Goal: Transaction & Acquisition: Obtain resource

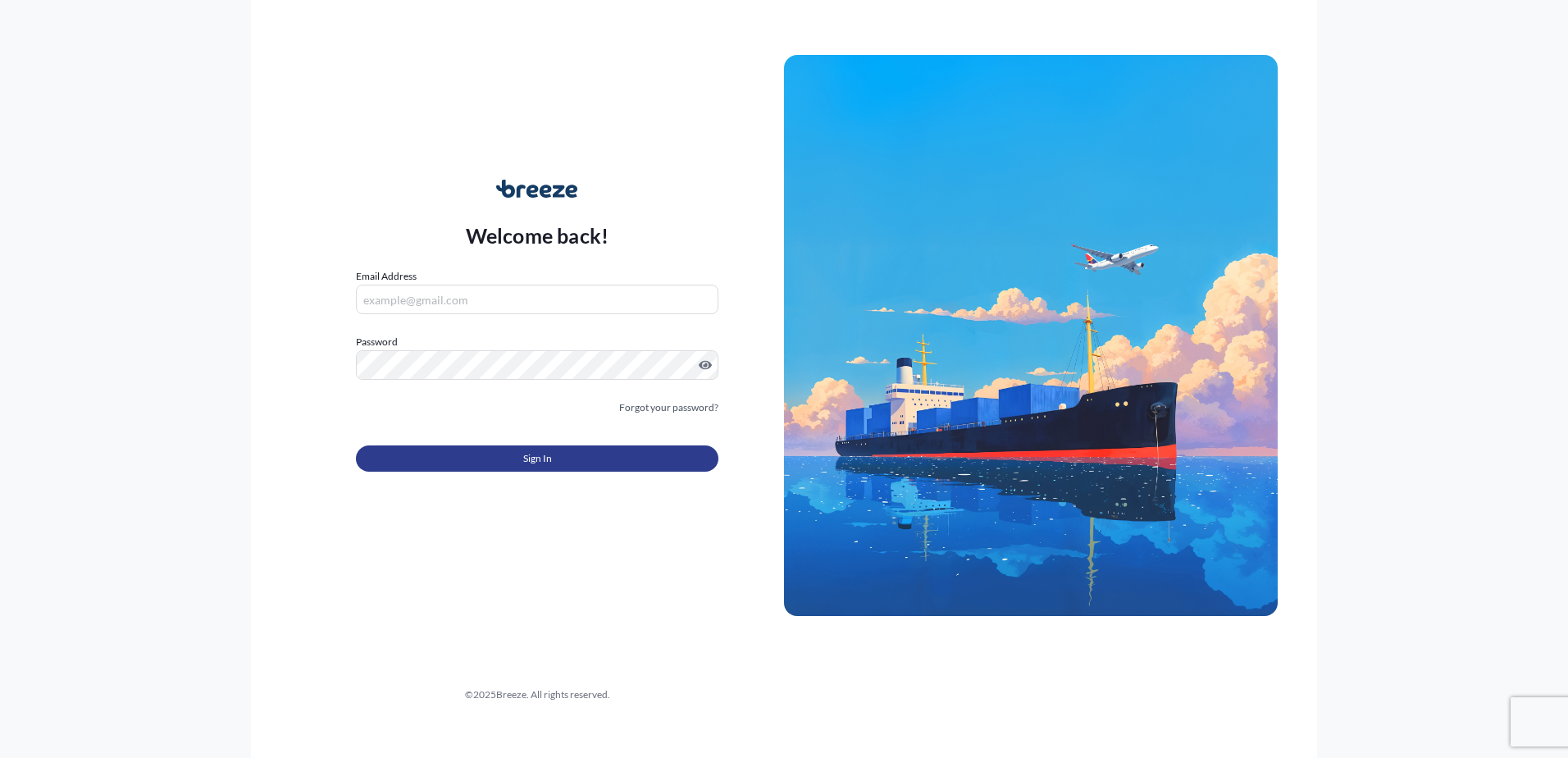
type input "[PERSON_NAME][EMAIL_ADDRESS][PERSON_NAME][DOMAIN_NAME]"
click at [559, 467] on button "Sign In" at bounding box center [537, 458] width 362 height 26
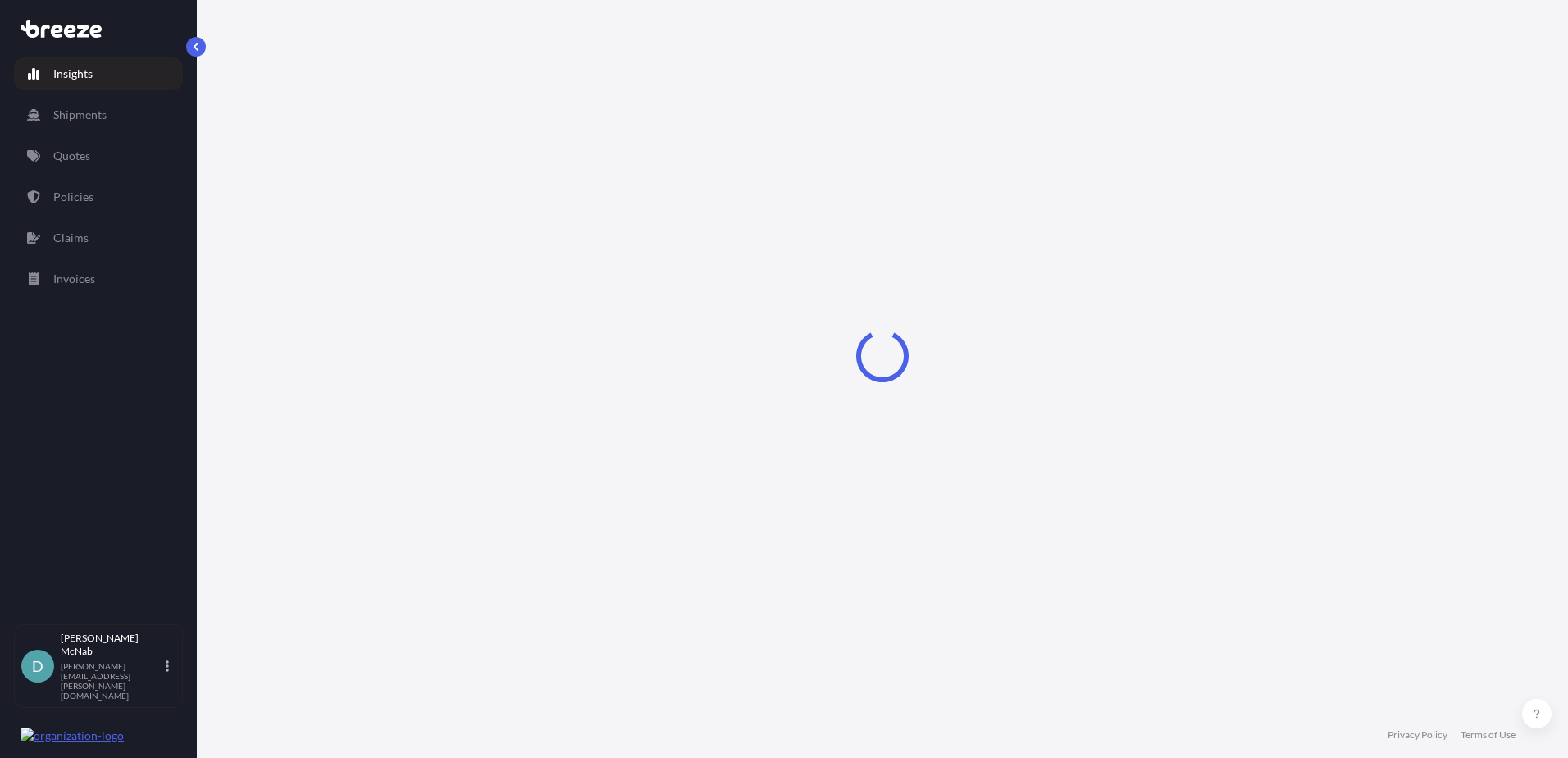
select select "2025"
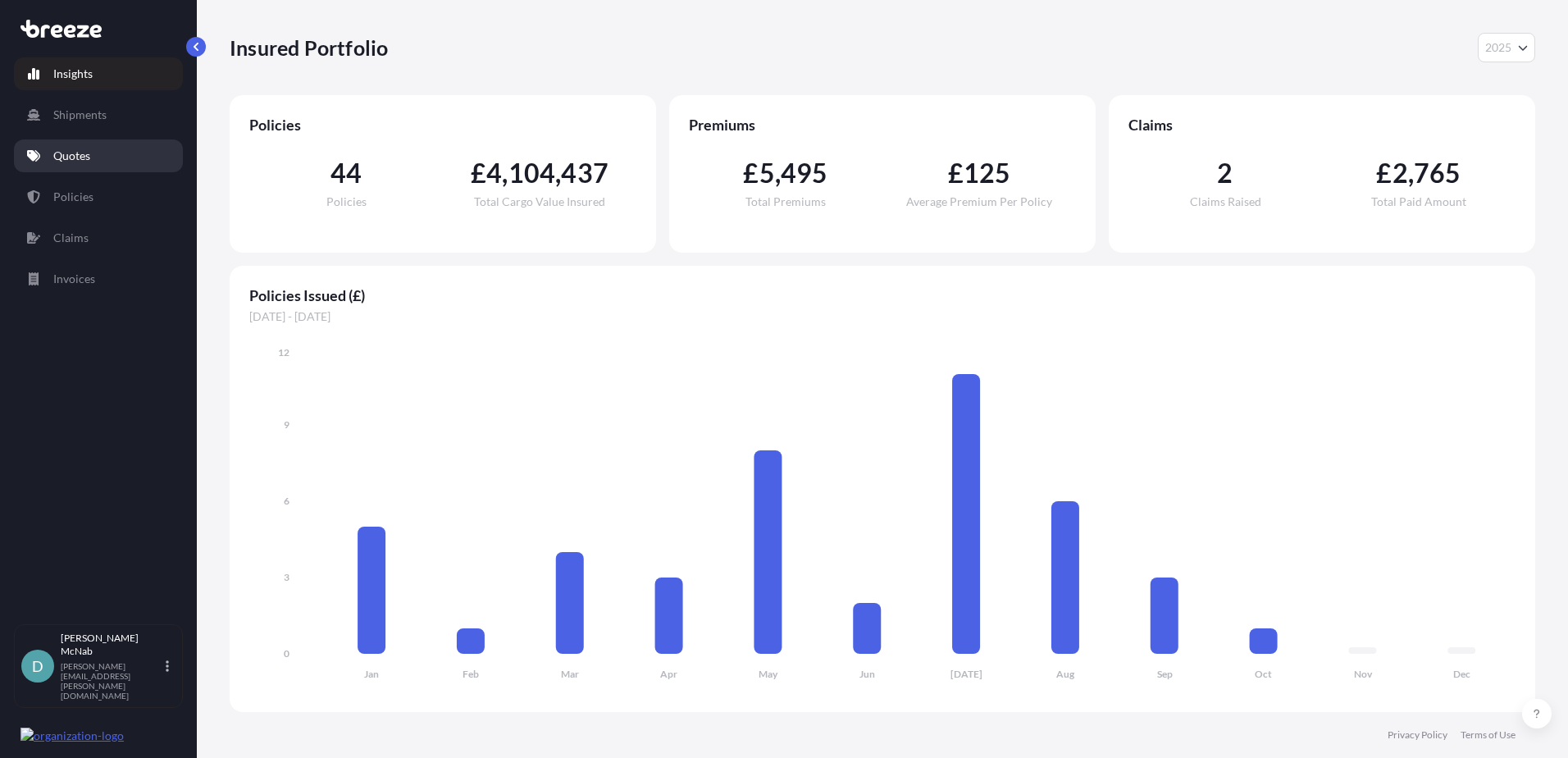
click at [94, 159] on link "Quotes" at bounding box center [99, 156] width 169 height 33
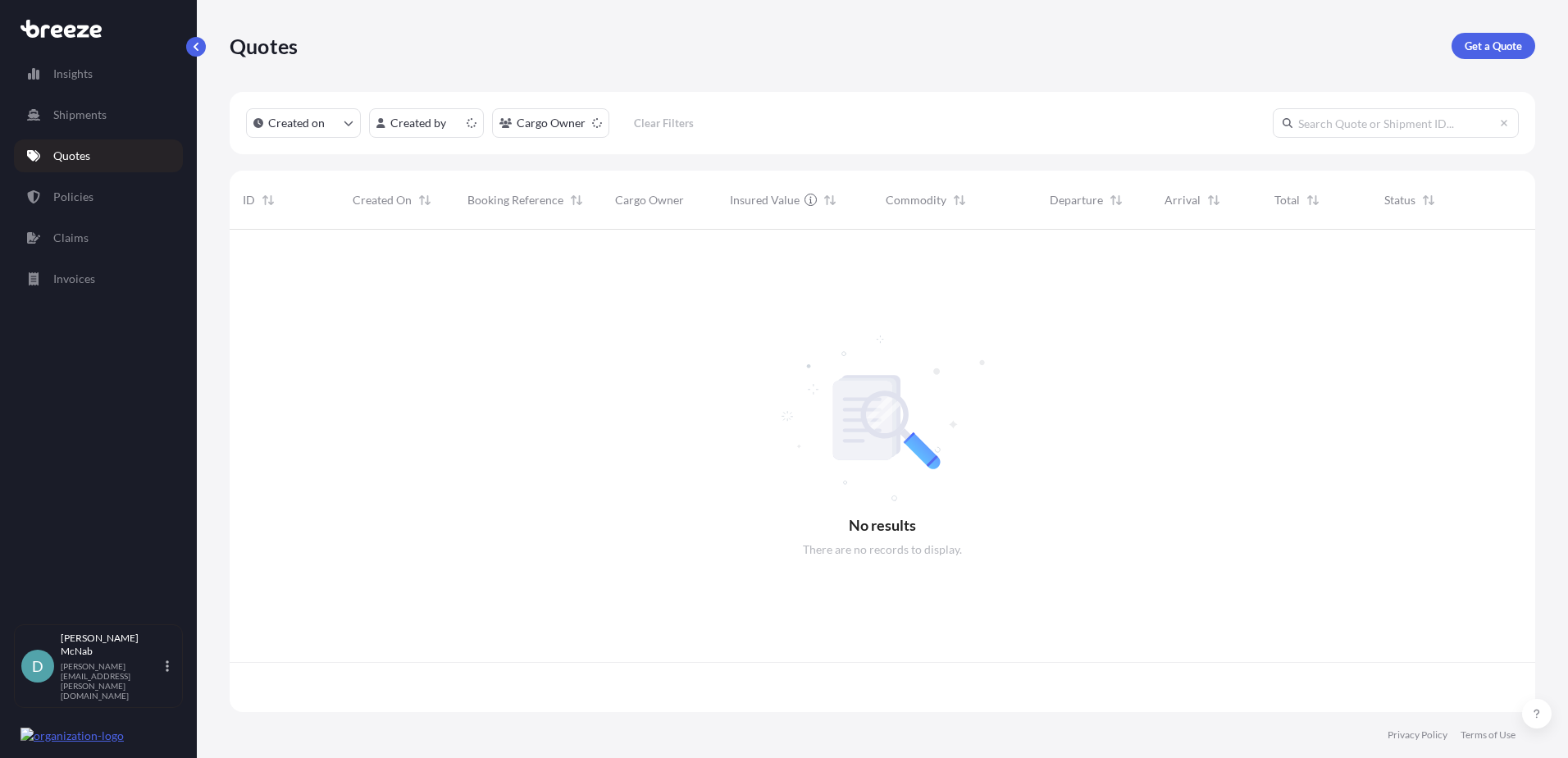
scroll to position [479, 1293]
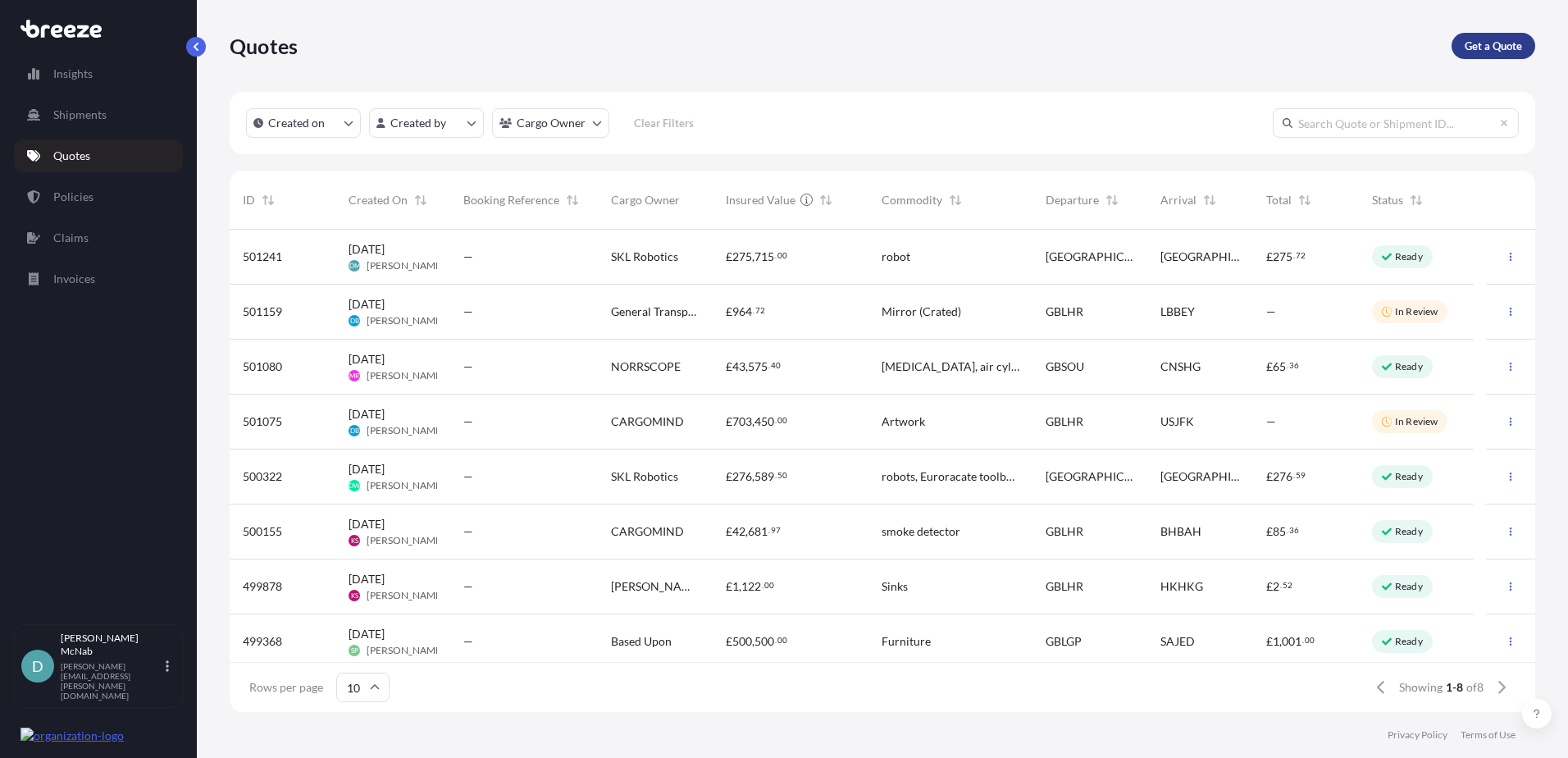
click at [1498, 50] on p "Get a Quote" at bounding box center [1493, 46] width 58 height 17
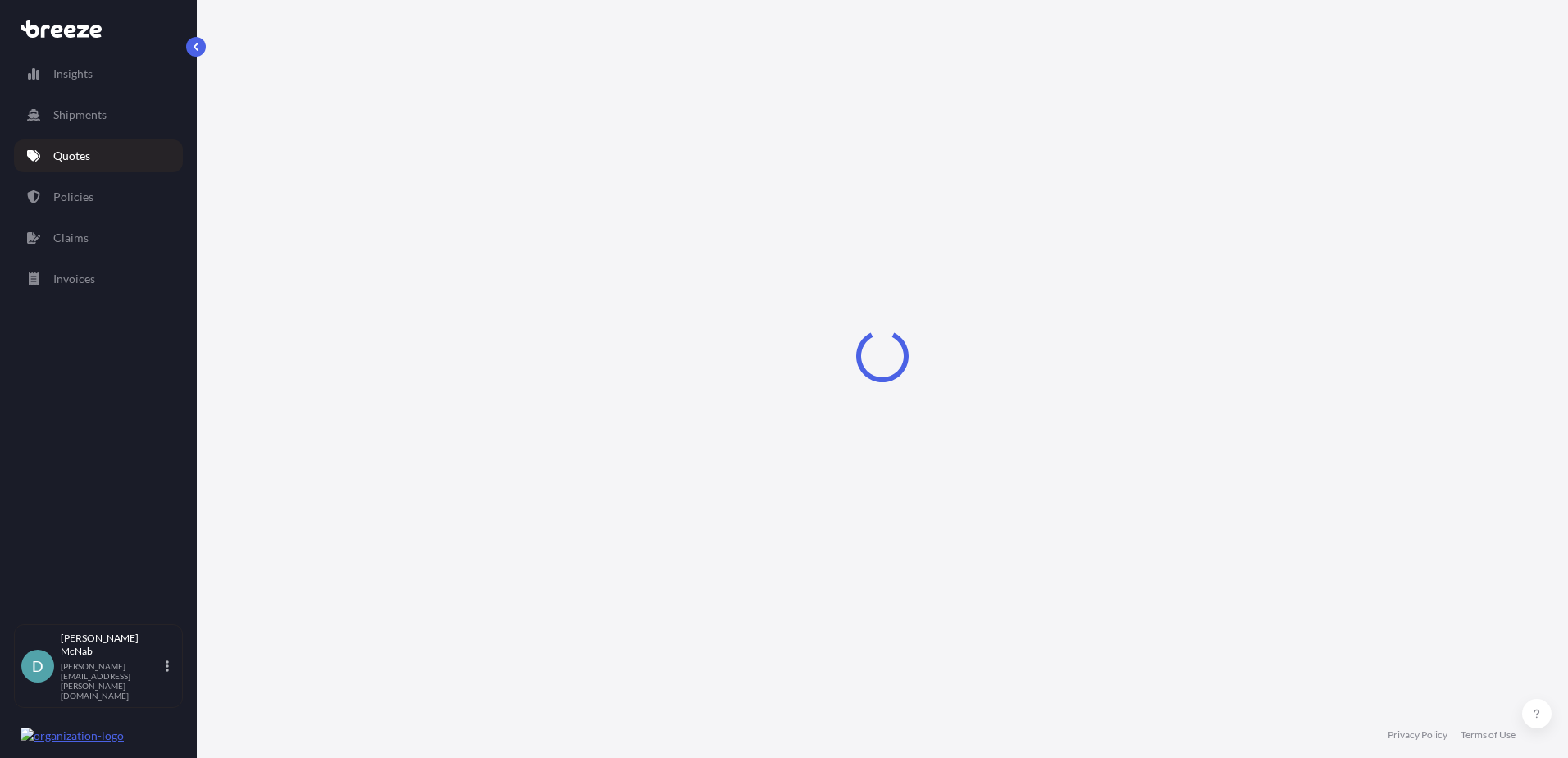
select select "Sea"
select select "1"
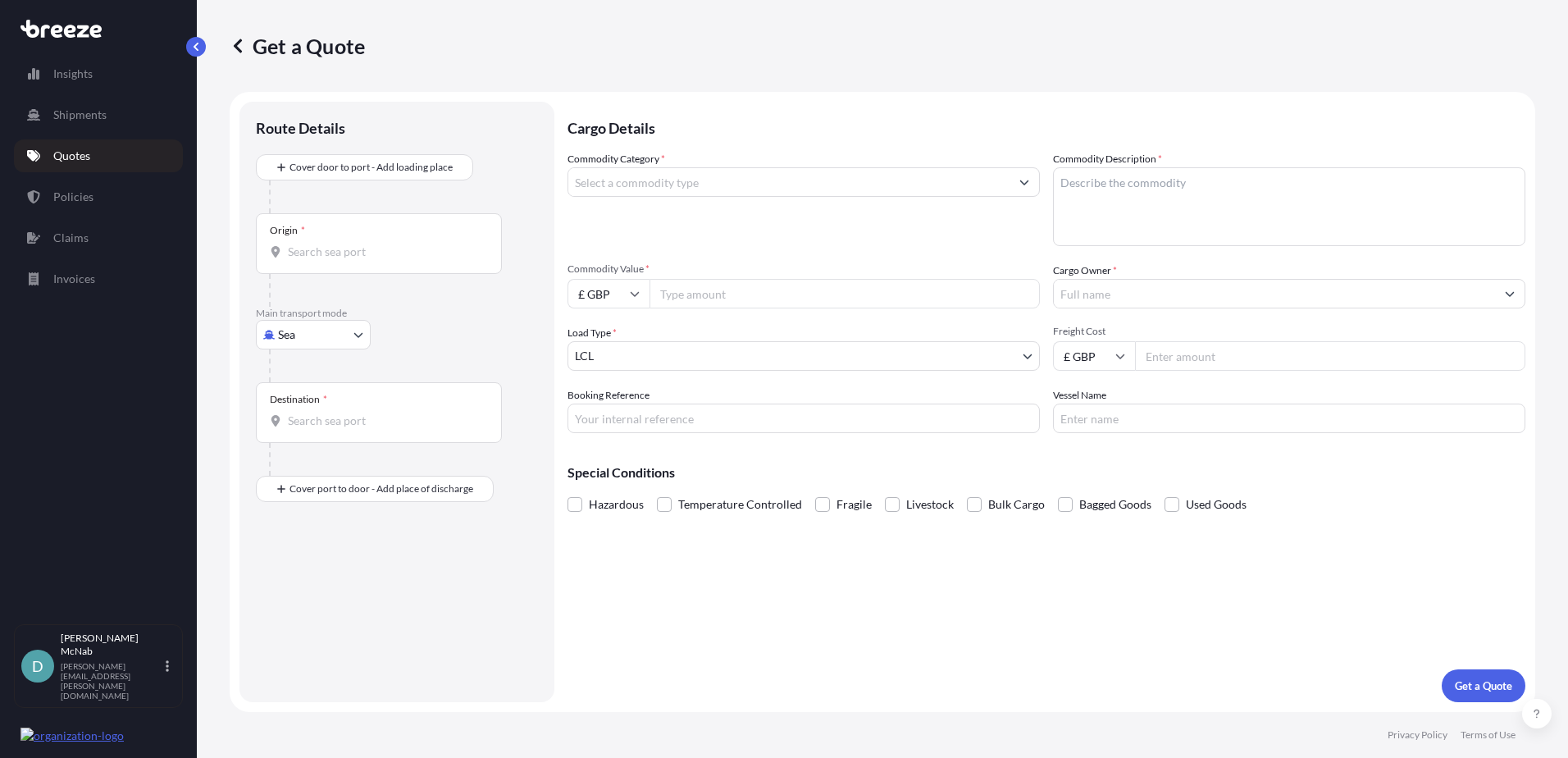
click at [296, 335] on body "Insights Shipments Quotes Policies Claims Invoices D [PERSON_NAME] [PERSON_NAME…" at bounding box center [784, 379] width 1568 height 758
click at [302, 399] on span "Air" at bounding box center [295, 407] width 17 height 17
select select "Air"
click at [319, 259] on input "Origin *" at bounding box center [384, 259] width 193 height 17
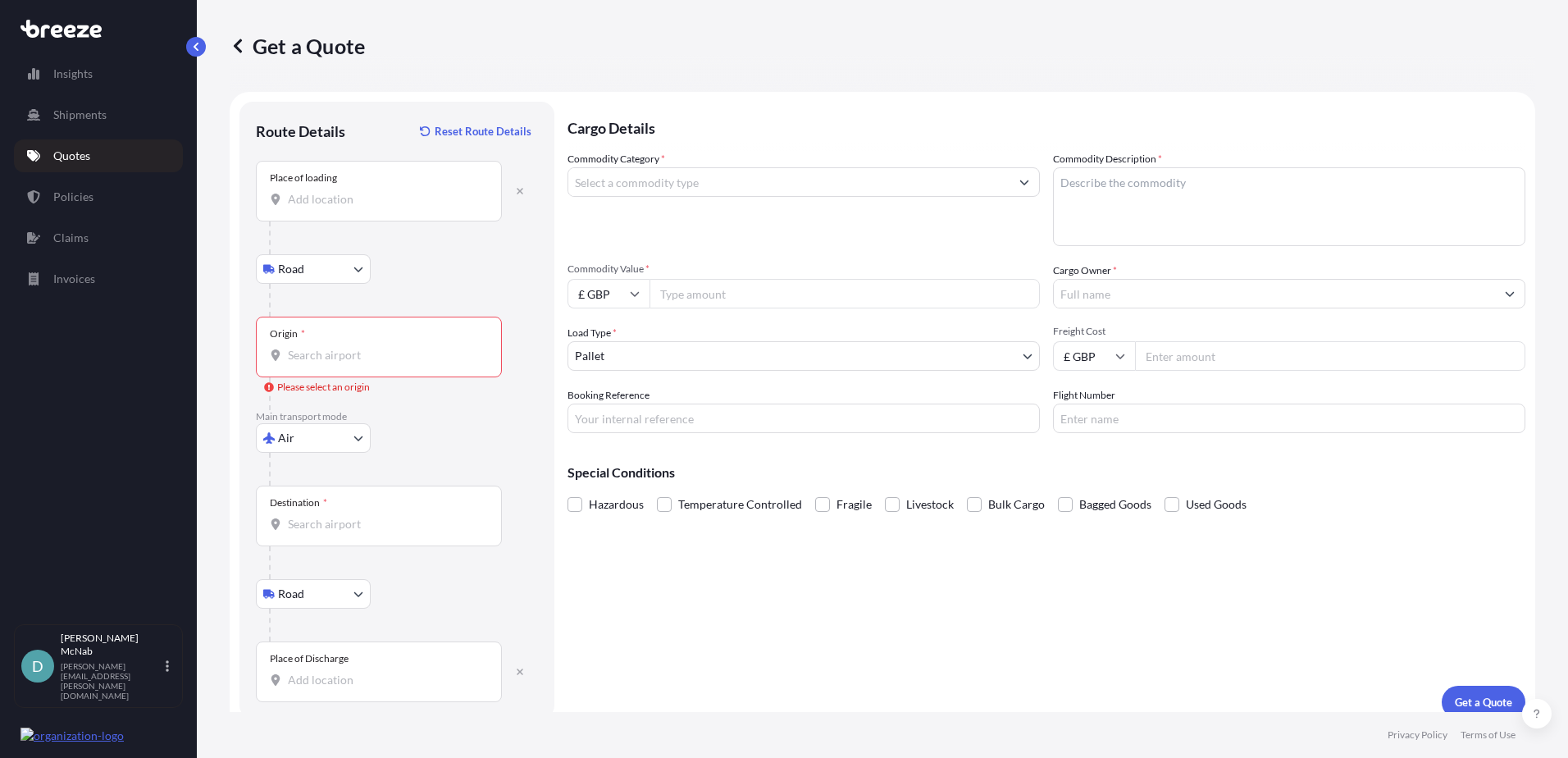
click at [334, 204] on input "Place of loading" at bounding box center [384, 199] width 193 height 17
type input "[GEOGRAPHIC_DATA] W2 1AS, [GEOGRAPHIC_DATA]"
click at [337, 371] on div "Origin *" at bounding box center [379, 346] width 246 height 61
click at [337, 363] on input "Origin * Please select an origin" at bounding box center [384, 356] width 193 height 17
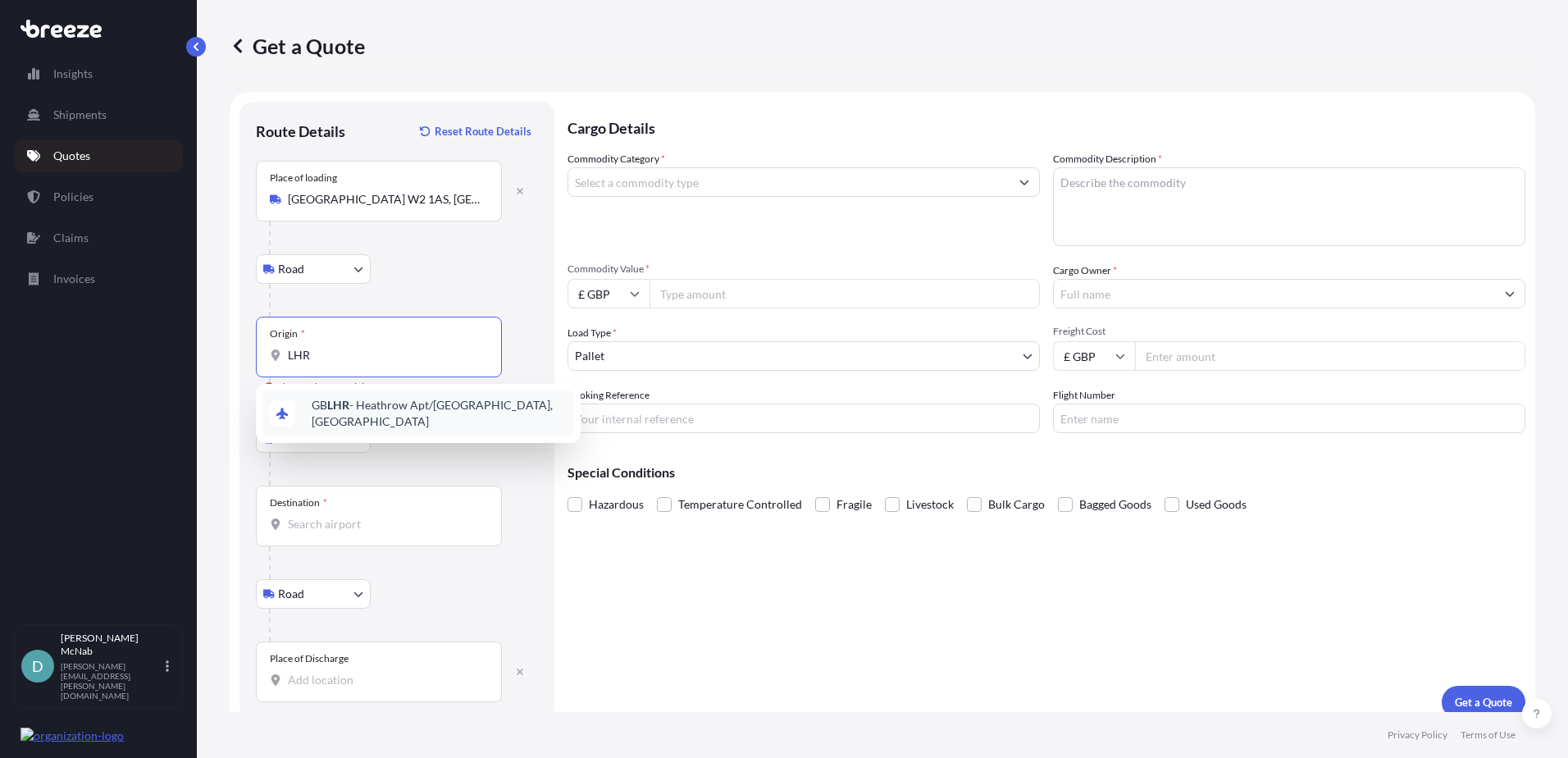
click at [350, 406] on span "GB LHR - Heathrow Apt/[GEOGRAPHIC_DATA], [GEOGRAPHIC_DATA]" at bounding box center [440, 413] width 256 height 33
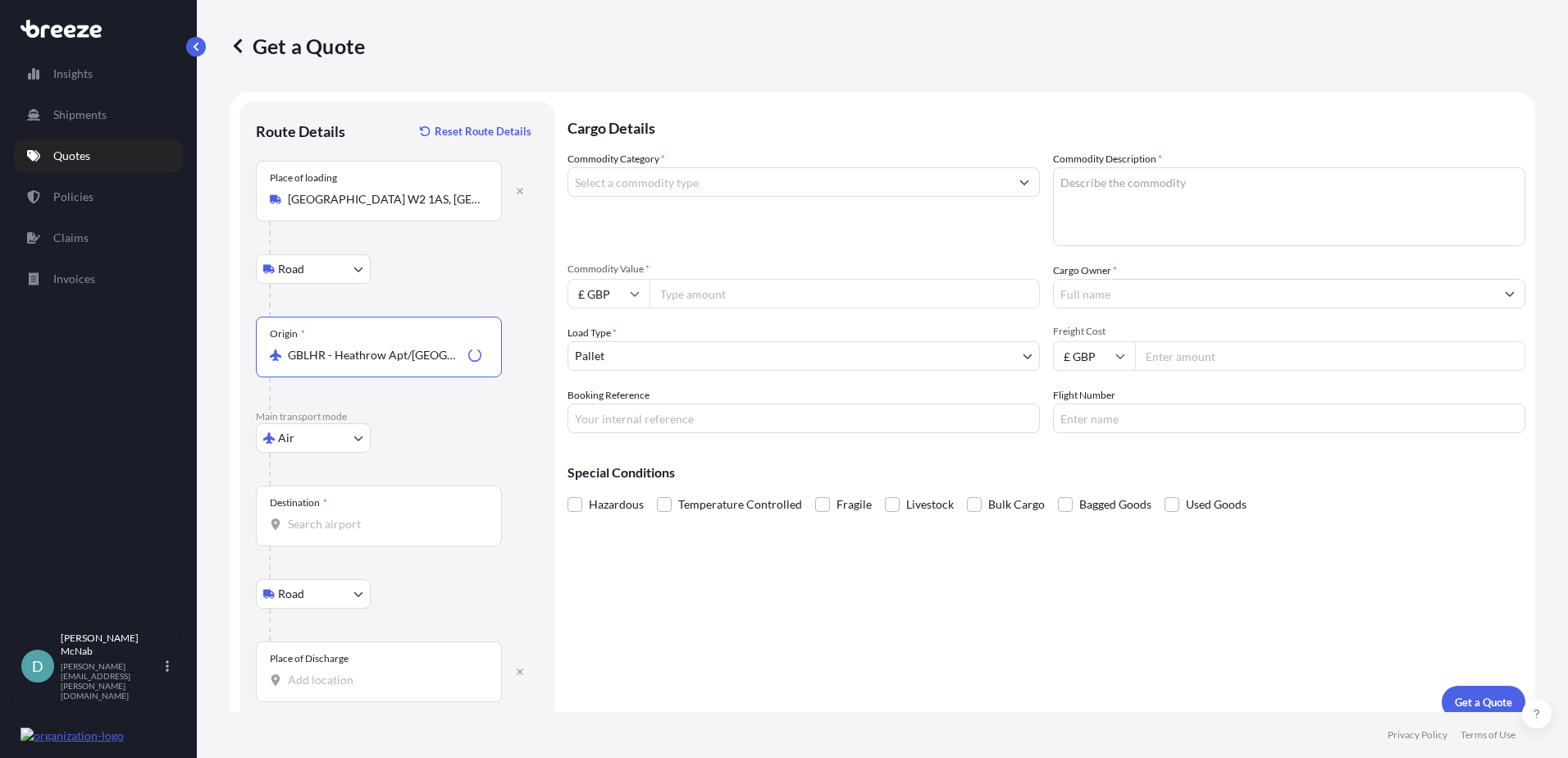
type input "GBLHR - Heathrow Apt/[GEOGRAPHIC_DATA], [GEOGRAPHIC_DATA]"
click at [319, 524] on input "Destination *" at bounding box center [384, 525] width 193 height 17
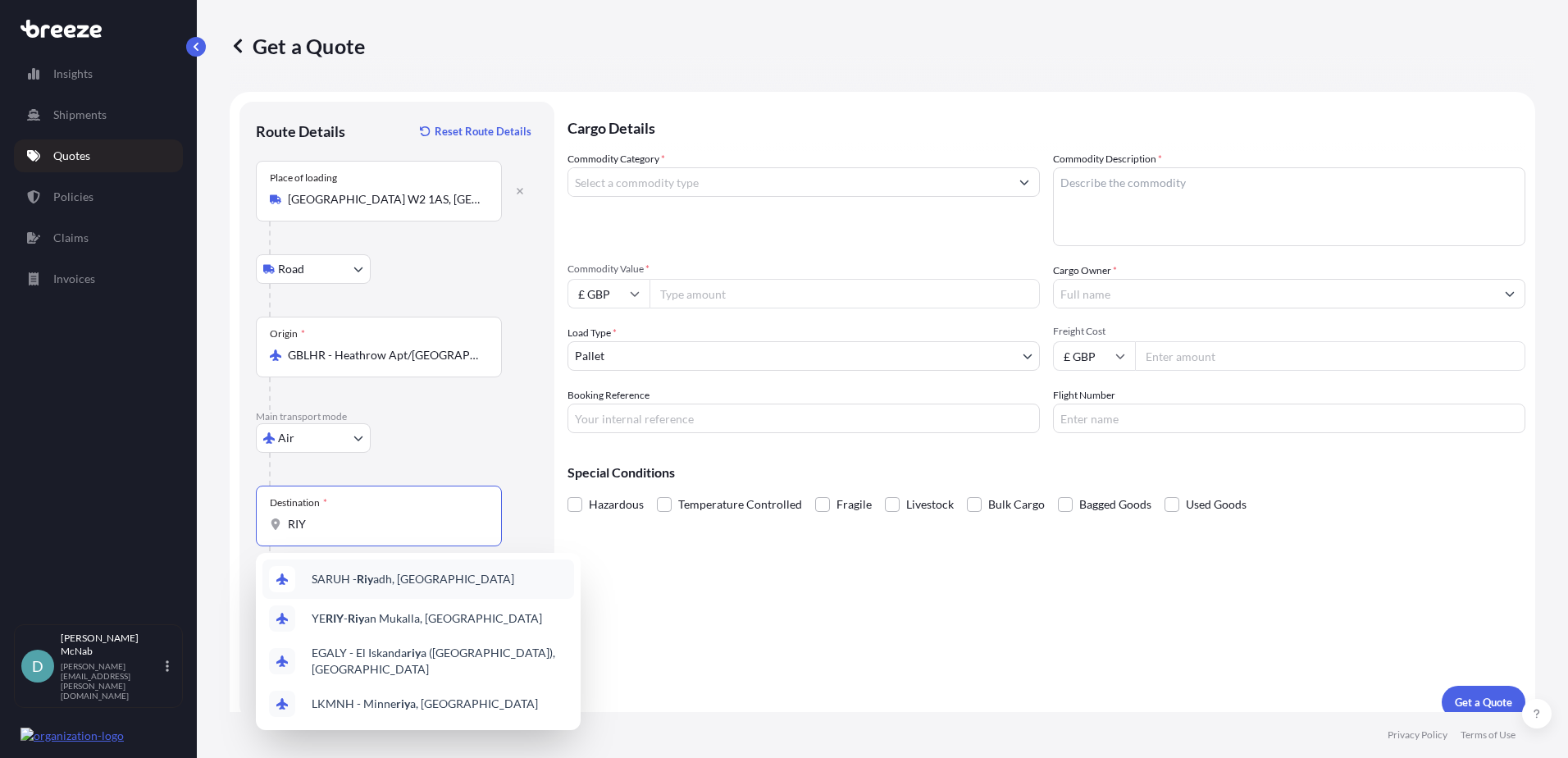
click at [381, 582] on span "SARUH - Riy adh, [GEOGRAPHIC_DATA]" at bounding box center [413, 579] width 202 height 17
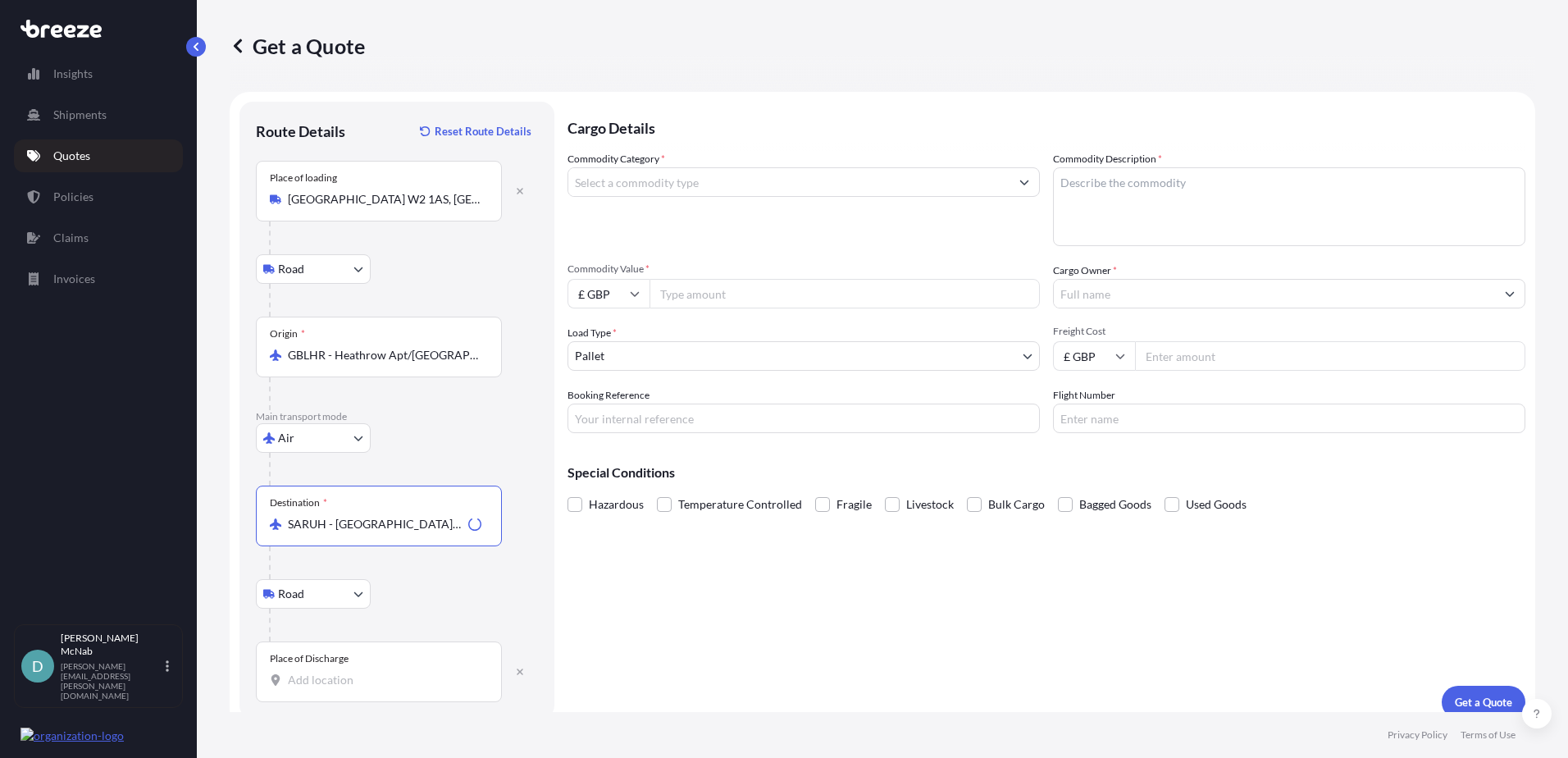
type input "SARUH - [GEOGRAPHIC_DATA], [GEOGRAPHIC_DATA]"
click at [342, 689] on div "Place of Discharge" at bounding box center [379, 672] width 246 height 61
click at [342, 689] on input "Place of Discharge" at bounding box center [384, 680] width 193 height 17
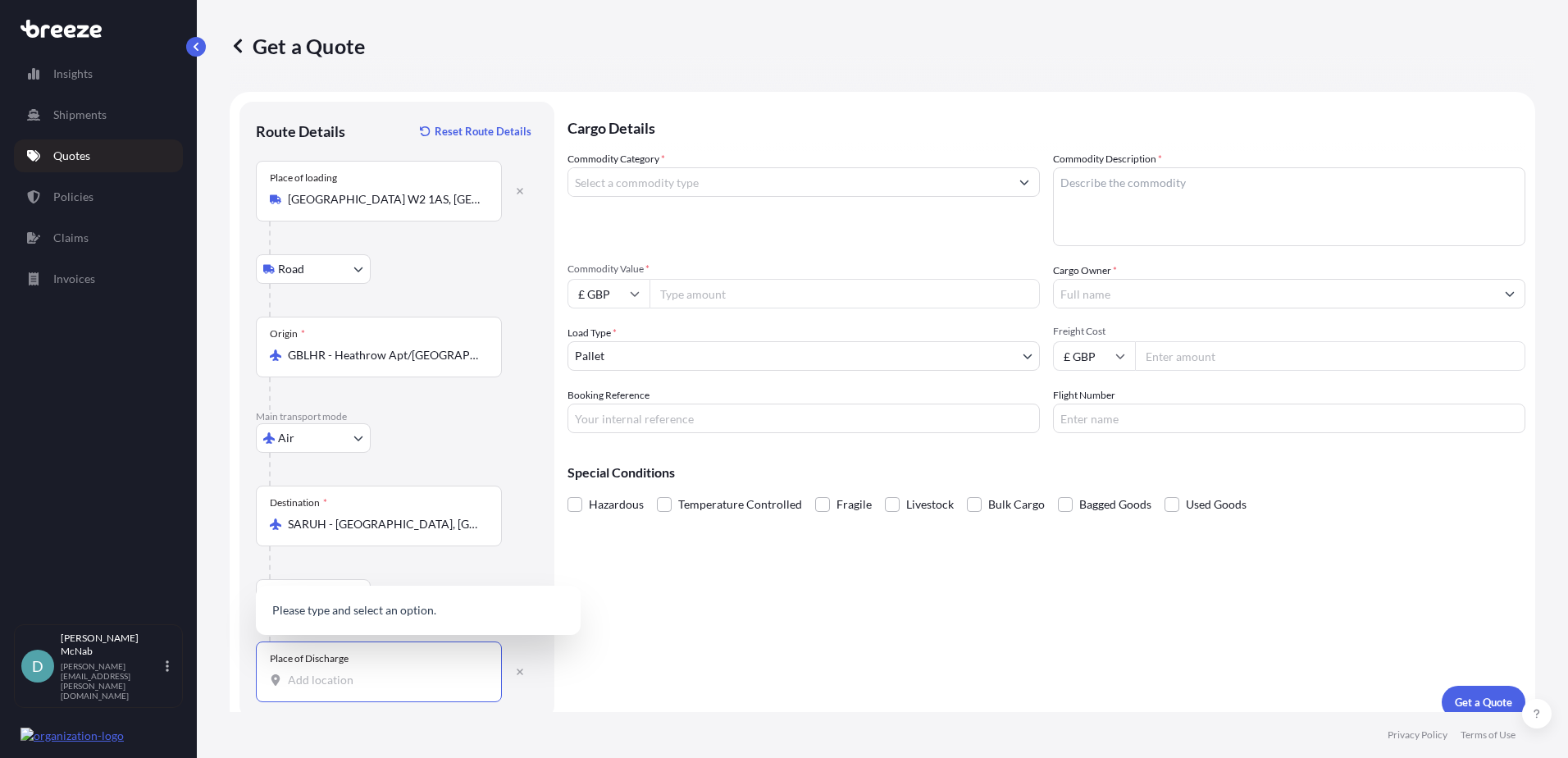
click at [410, 574] on div at bounding box center [386, 562] width 232 height 33
click at [350, 674] on input "Place of Discharge" at bounding box center [384, 680] width 193 height 17
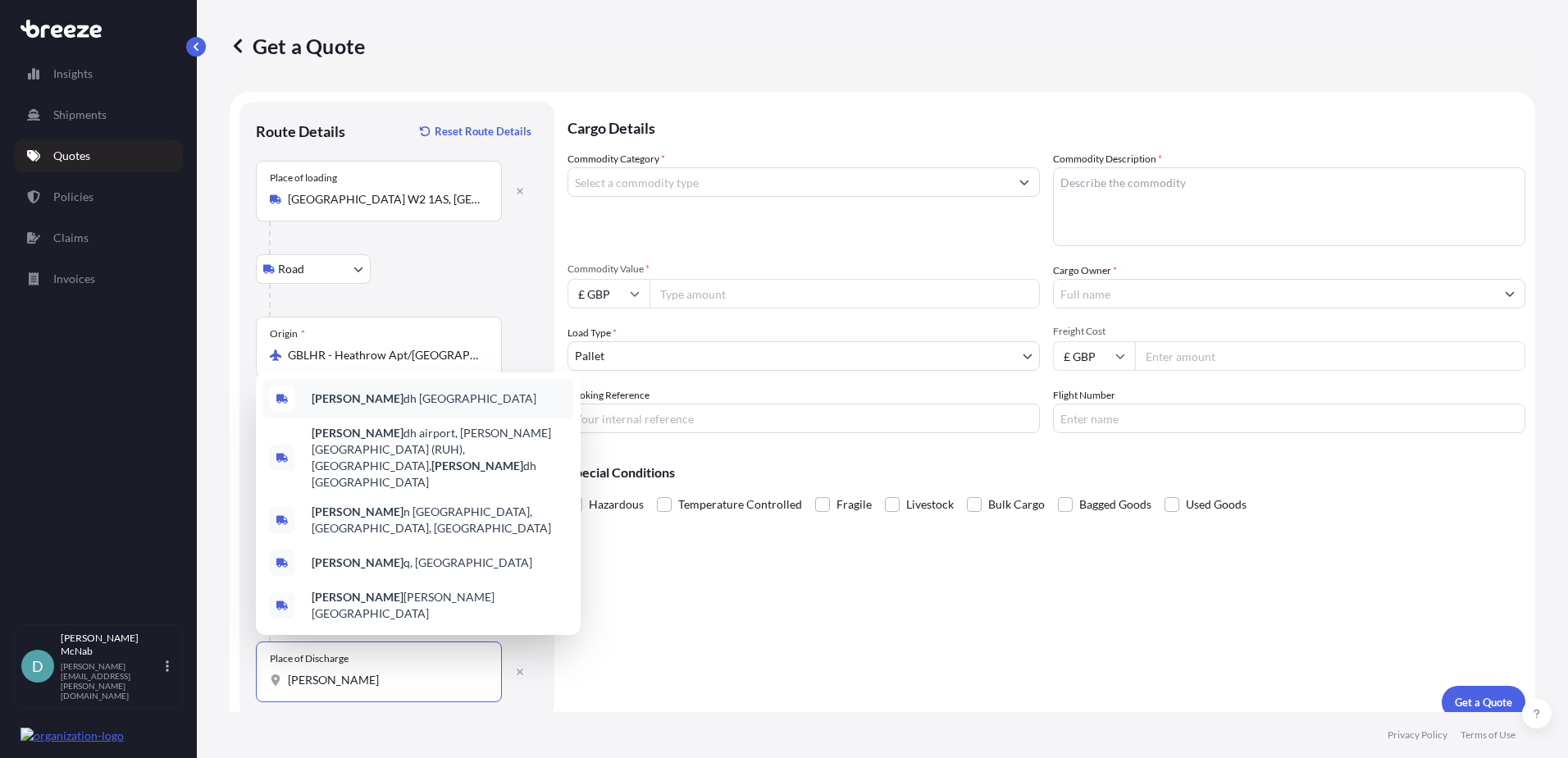
click at [399, 407] on span "[PERSON_NAME] dh [GEOGRAPHIC_DATA]" at bounding box center [424, 399] width 225 height 17
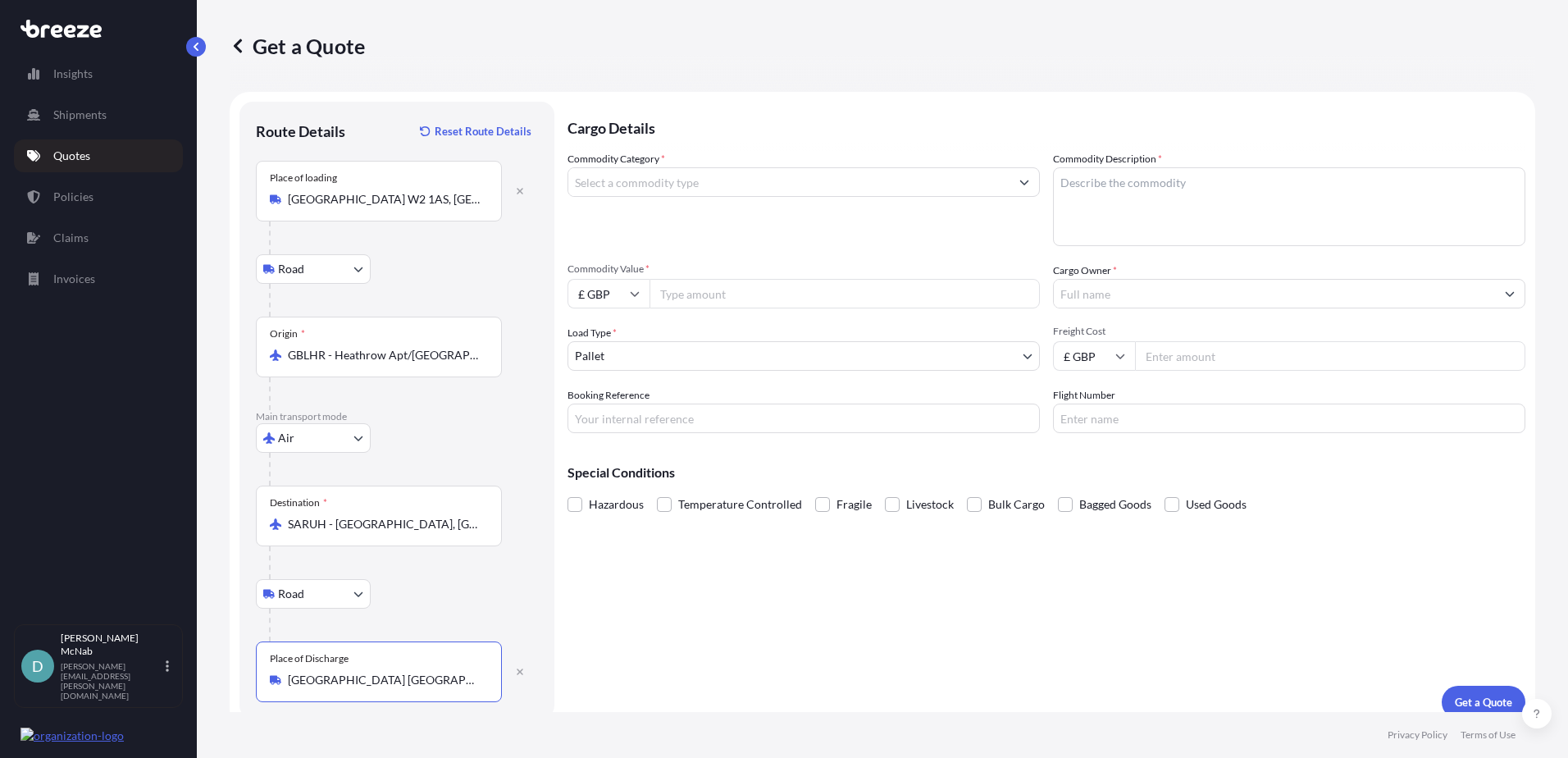
type input "[GEOGRAPHIC_DATA] [GEOGRAPHIC_DATA]"
click at [639, 183] on input "Commodity Category *" at bounding box center [788, 182] width 441 height 29
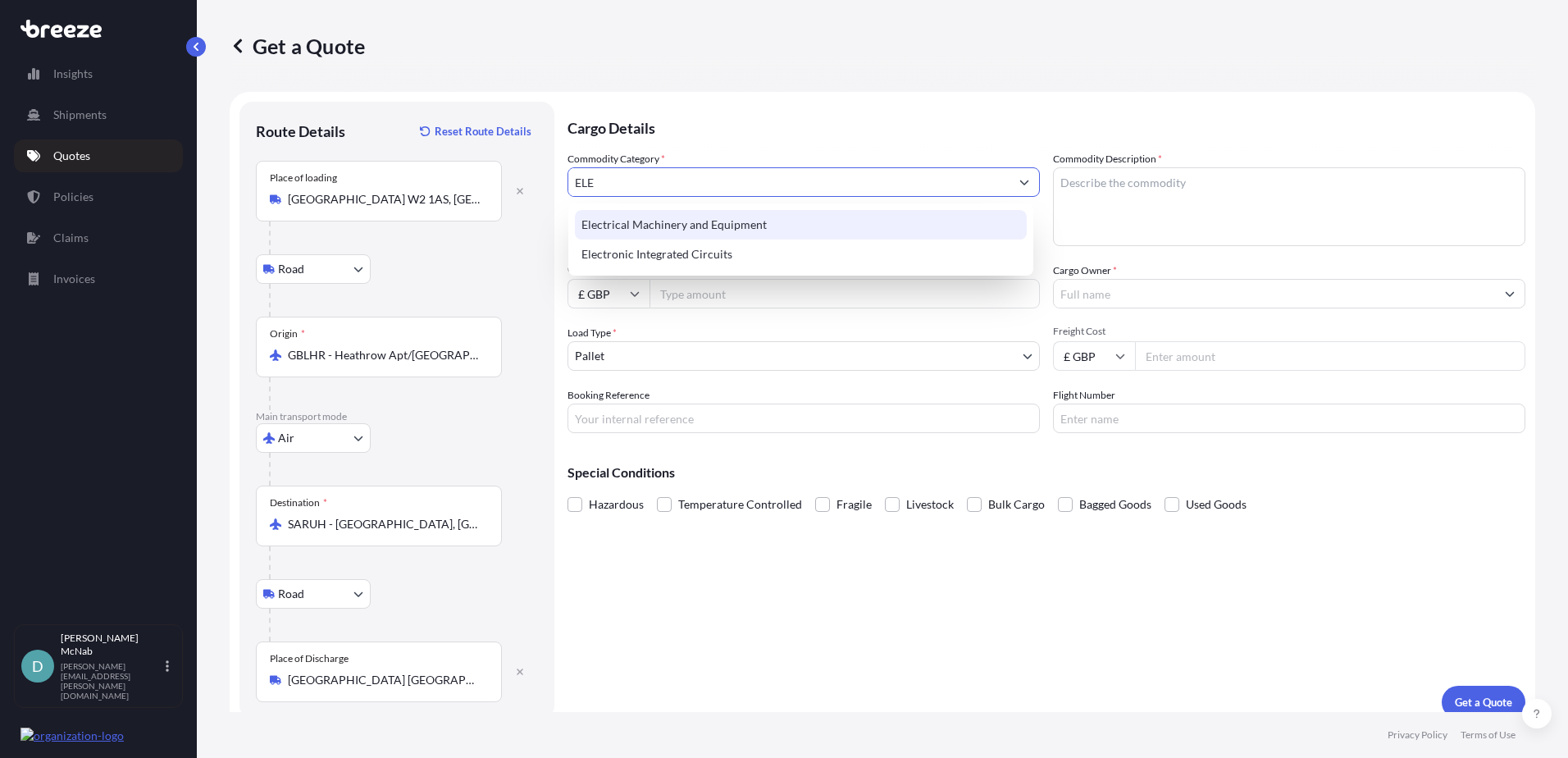
click at [651, 227] on div "Electrical Machinery and Equipment" at bounding box center [800, 224] width 452 height 29
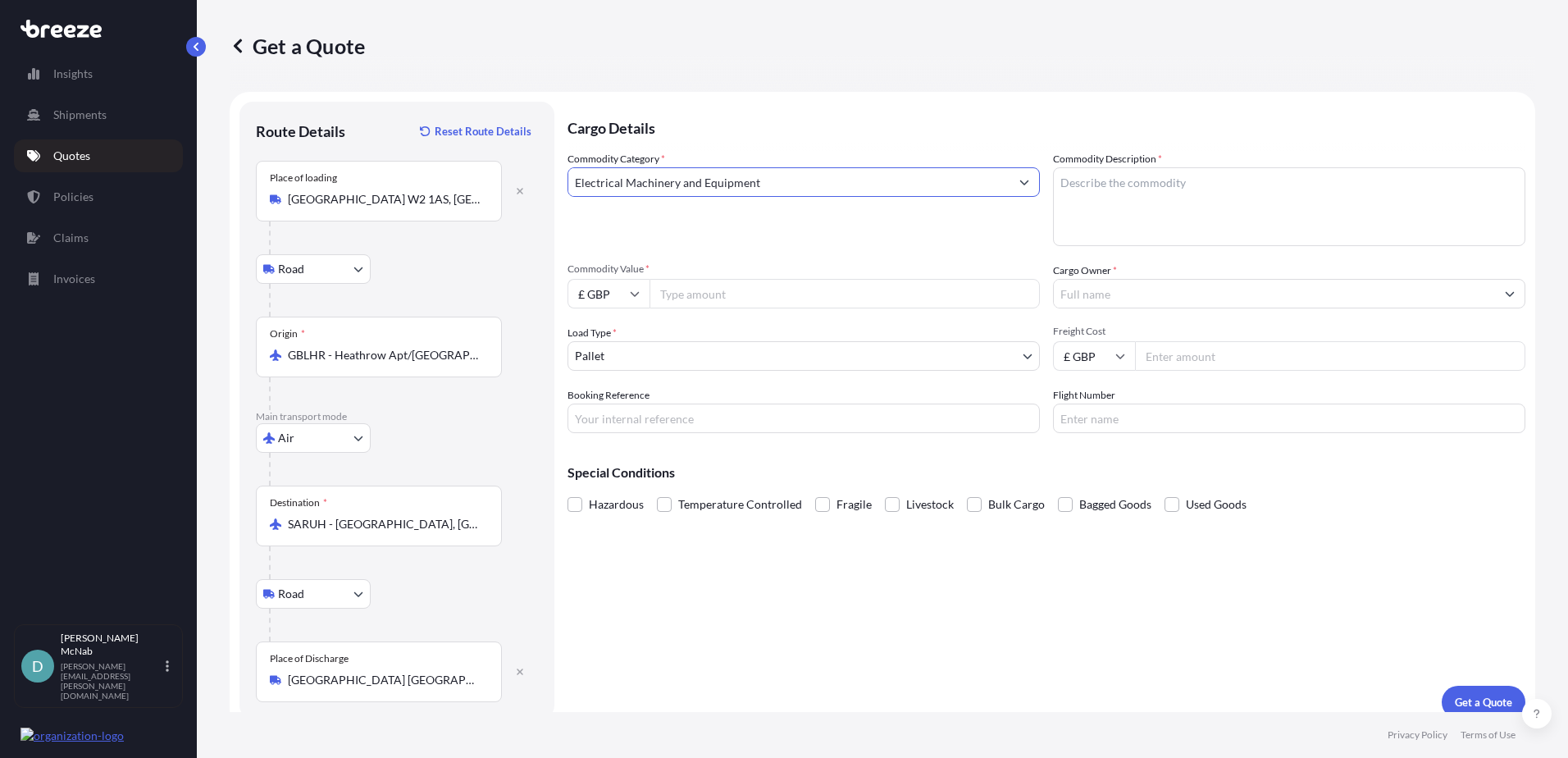
type input "Electrical Machinery and Equipment"
click at [1175, 209] on textarea "Commodity Description *" at bounding box center [1289, 207] width 472 height 79
type textarea "ROBOT"
click at [758, 293] on input "Commodity Value *" at bounding box center [845, 293] width 391 height 29
click at [682, 287] on input "Commodity Value *" at bounding box center [845, 293] width 391 height 29
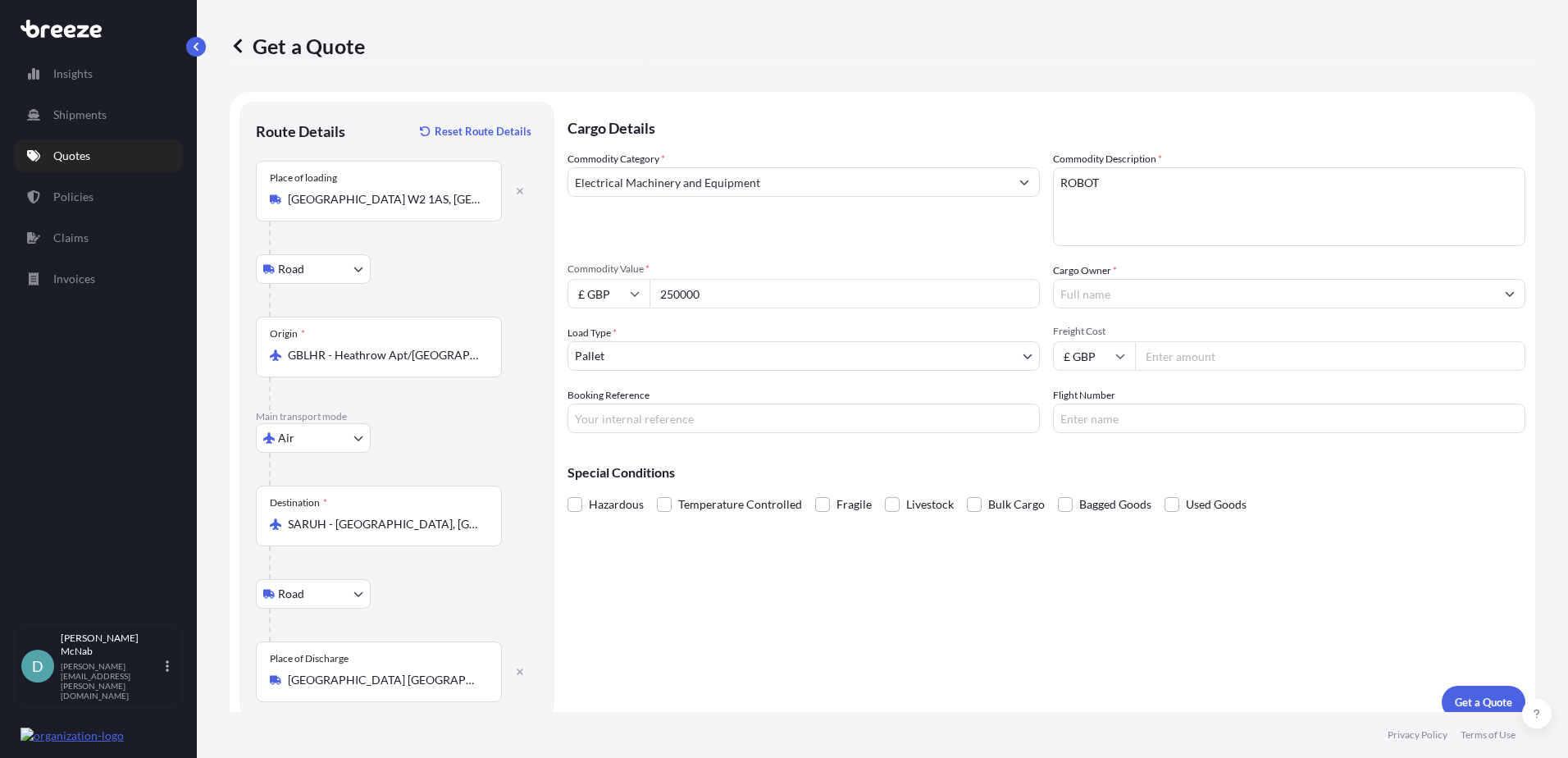
click at [682, 287] on input "250000" at bounding box center [845, 293] width 391 height 29
type input "250000"
click at [1101, 308] on div at bounding box center [1289, 293] width 472 height 29
click at [1102, 296] on input "Cargo Owner *" at bounding box center [1274, 293] width 441 height 29
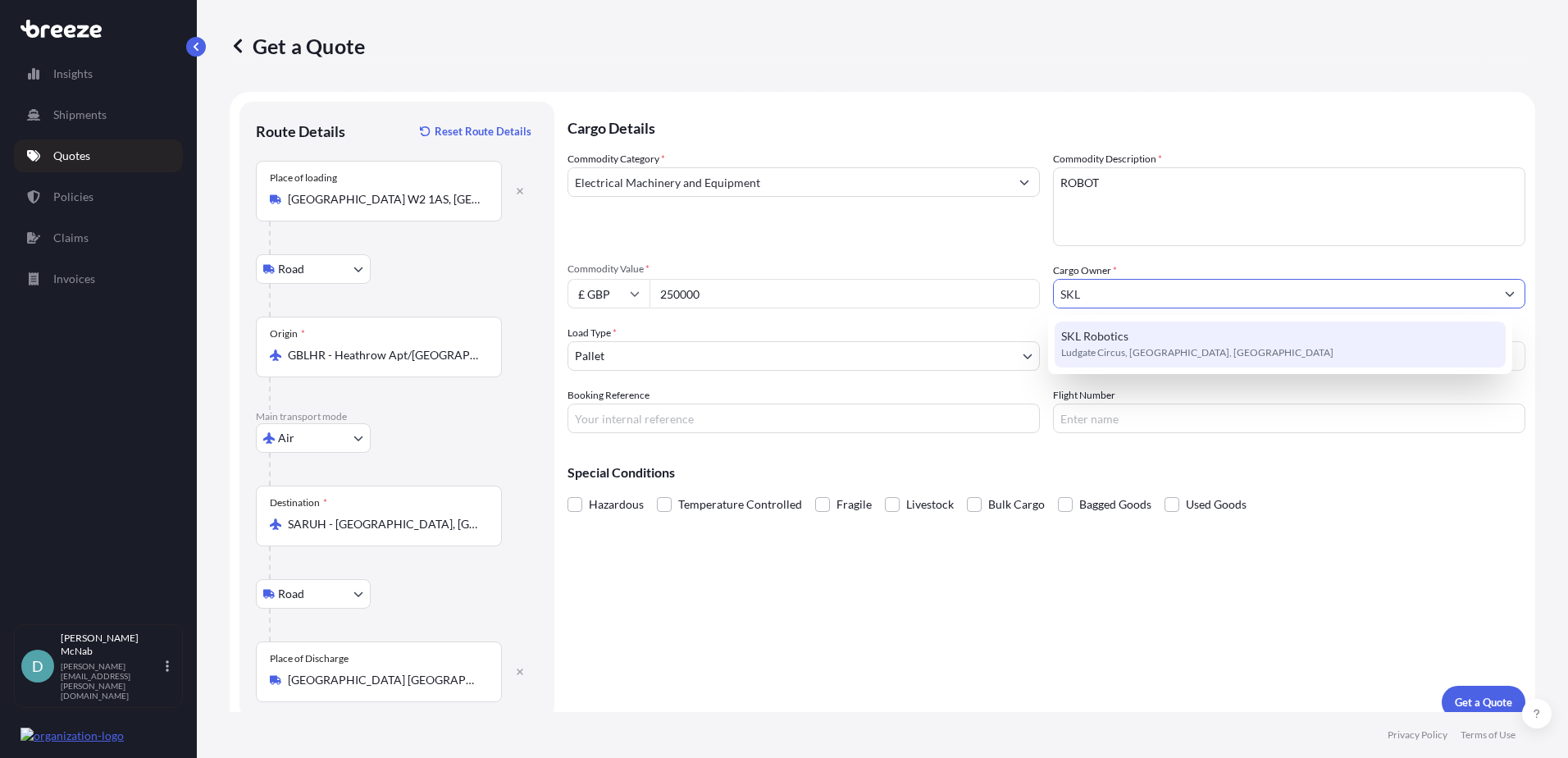
click at [1104, 335] on span "SKL Robotics" at bounding box center [1095, 336] width 67 height 17
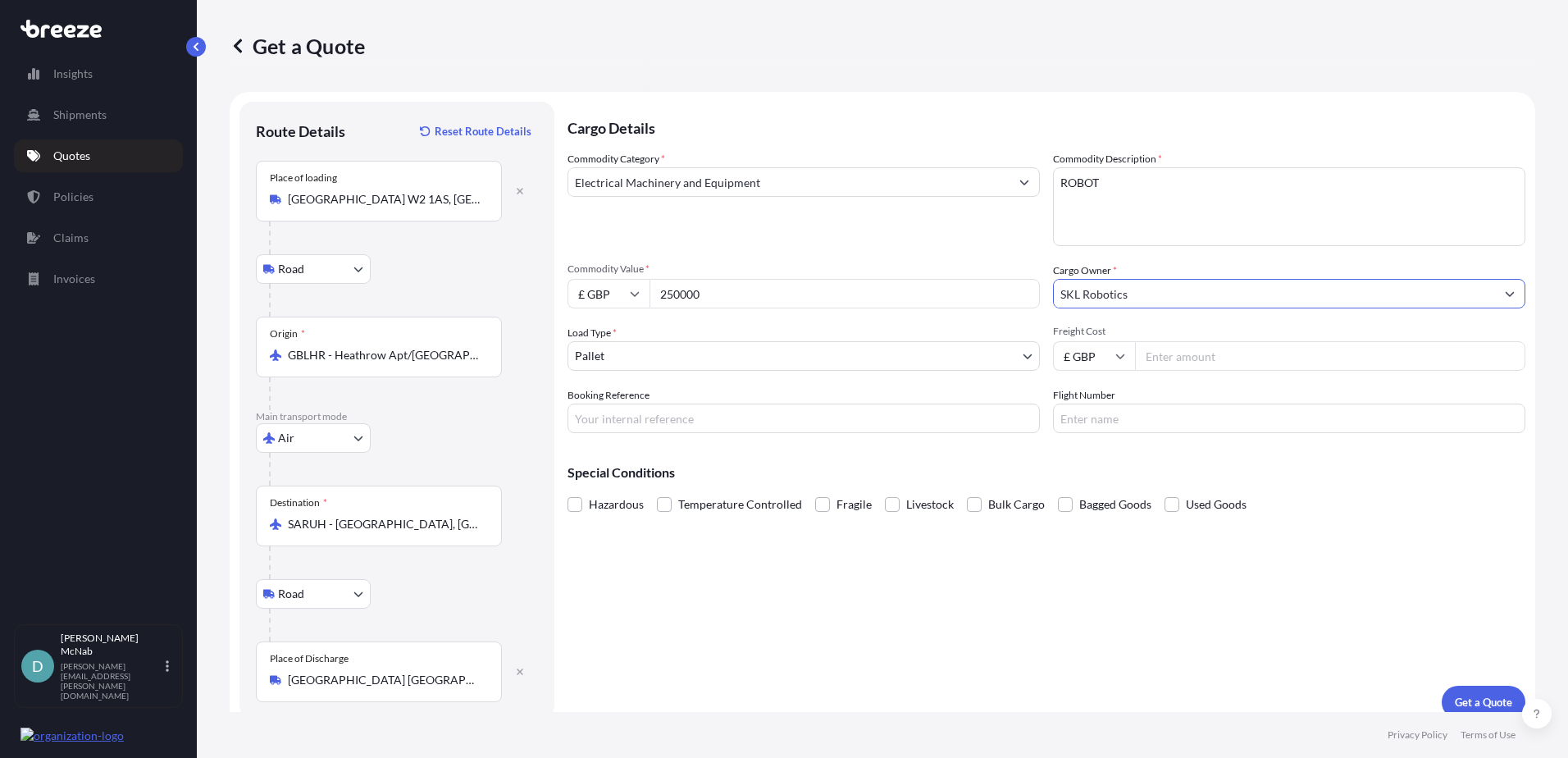
type input "SKL Robotics"
click at [1172, 347] on input "Freight Cost" at bounding box center [1330, 356] width 391 height 29
type input "10000"
click at [1470, 701] on p "Get a Quote" at bounding box center [1483, 702] width 58 height 17
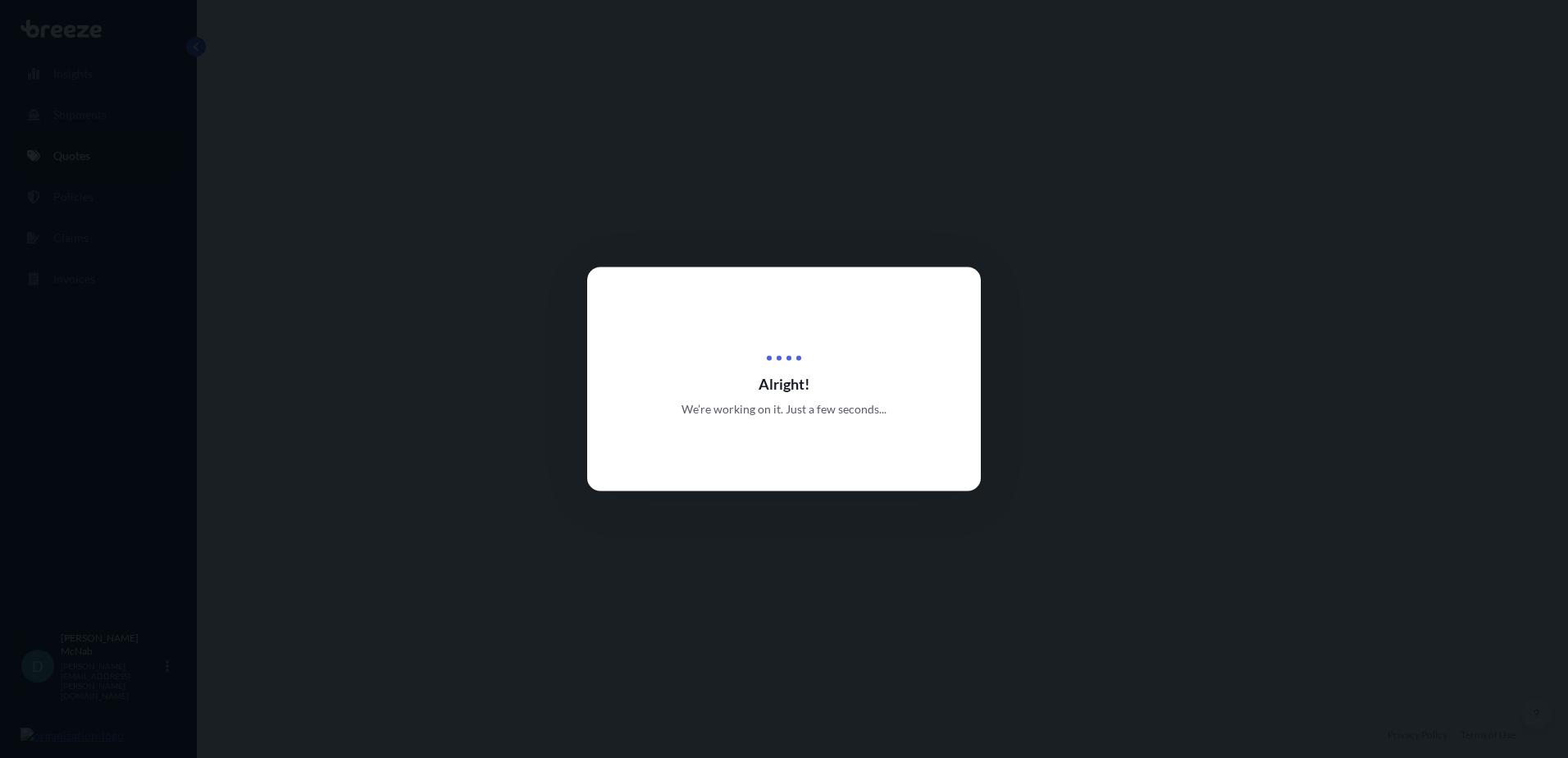
select select "Road"
select select "Air"
select select "Road"
select select "1"
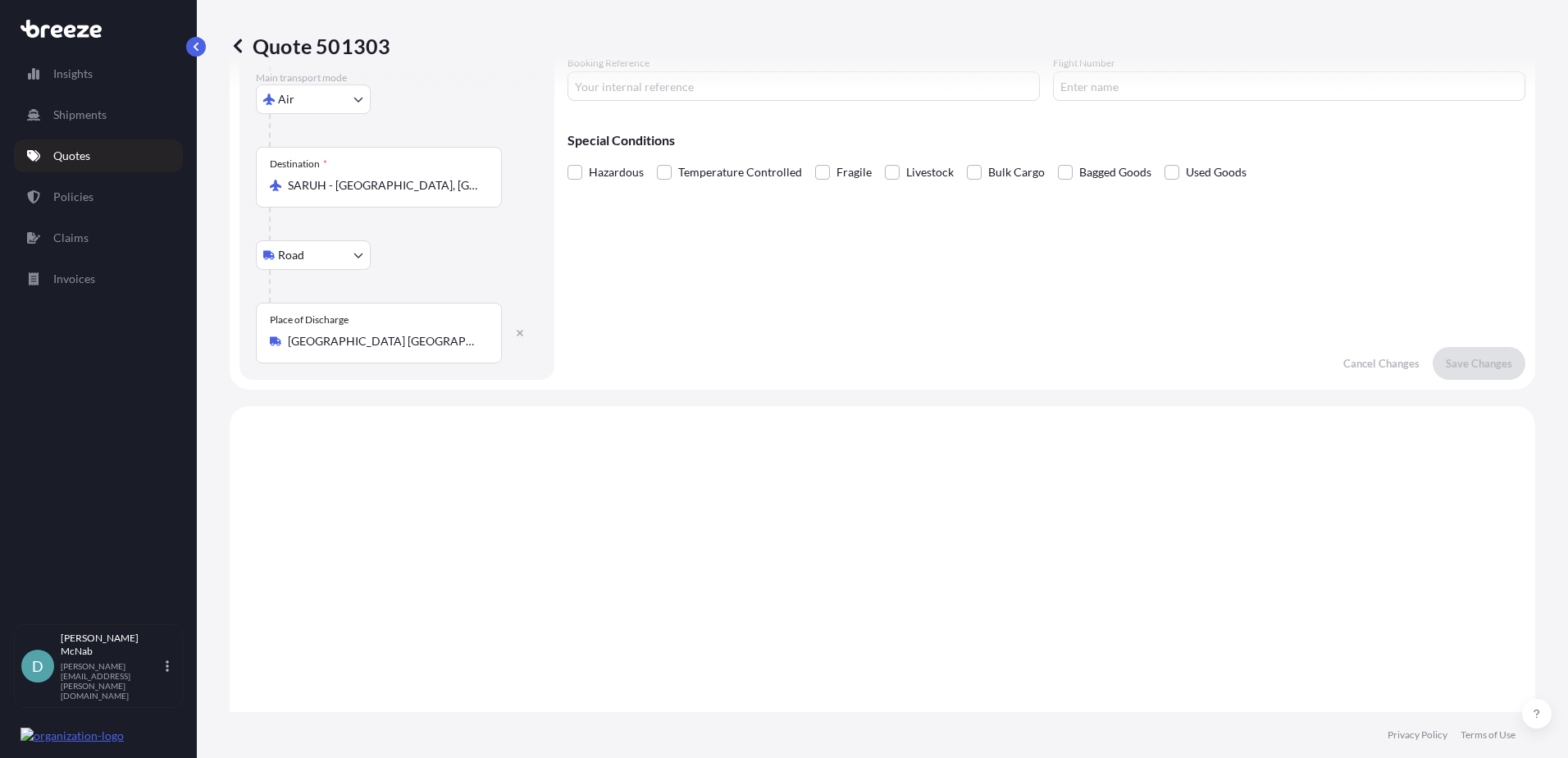
scroll to position [325, 0]
click at [66, 153] on p "Quotes" at bounding box center [72, 156] width 37 height 17
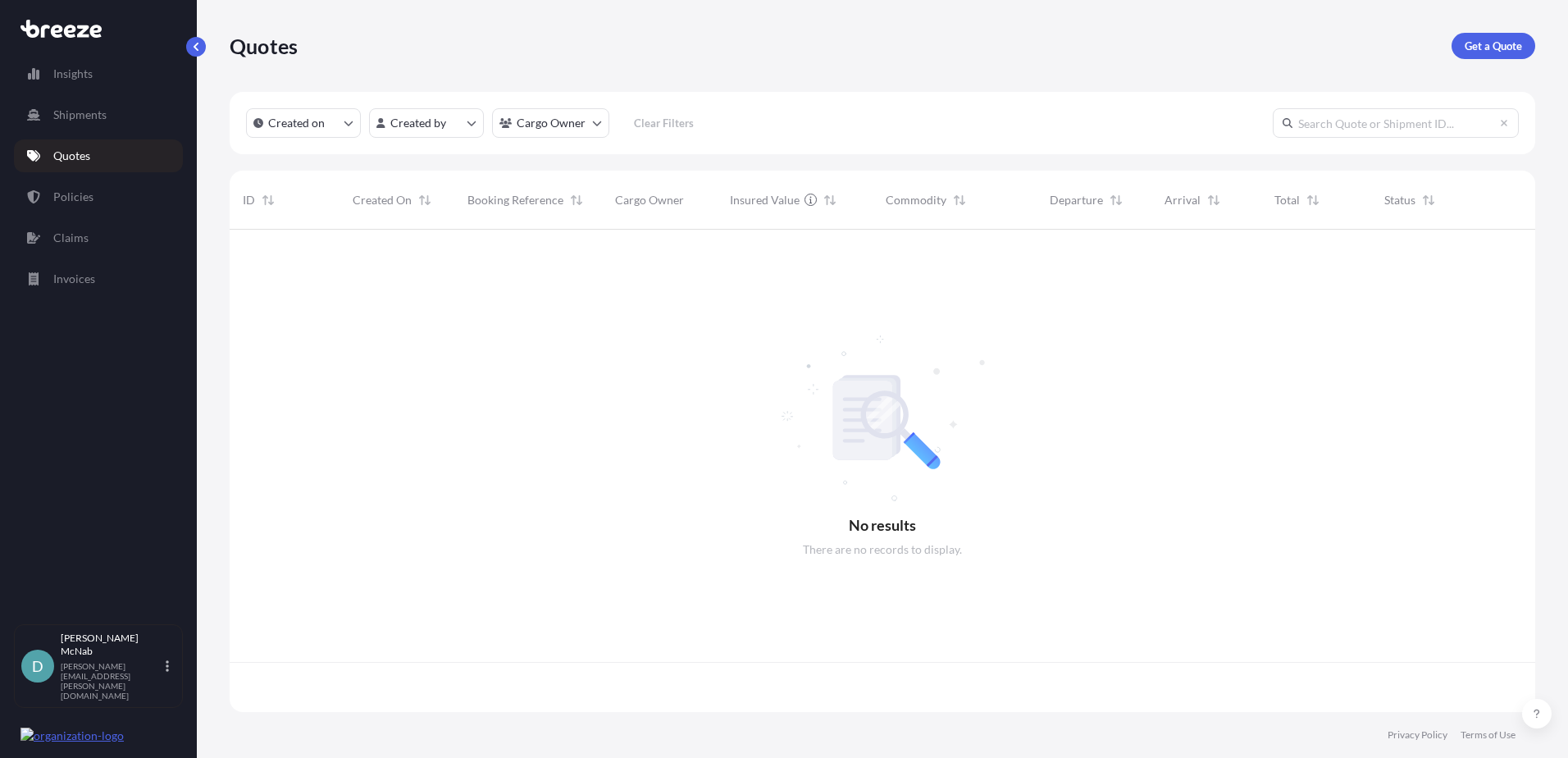
scroll to position [479, 1293]
click at [1491, 55] on link "Get a Quote" at bounding box center [1493, 45] width 84 height 26
select select "Road"
select select "Sea"
select select "1"
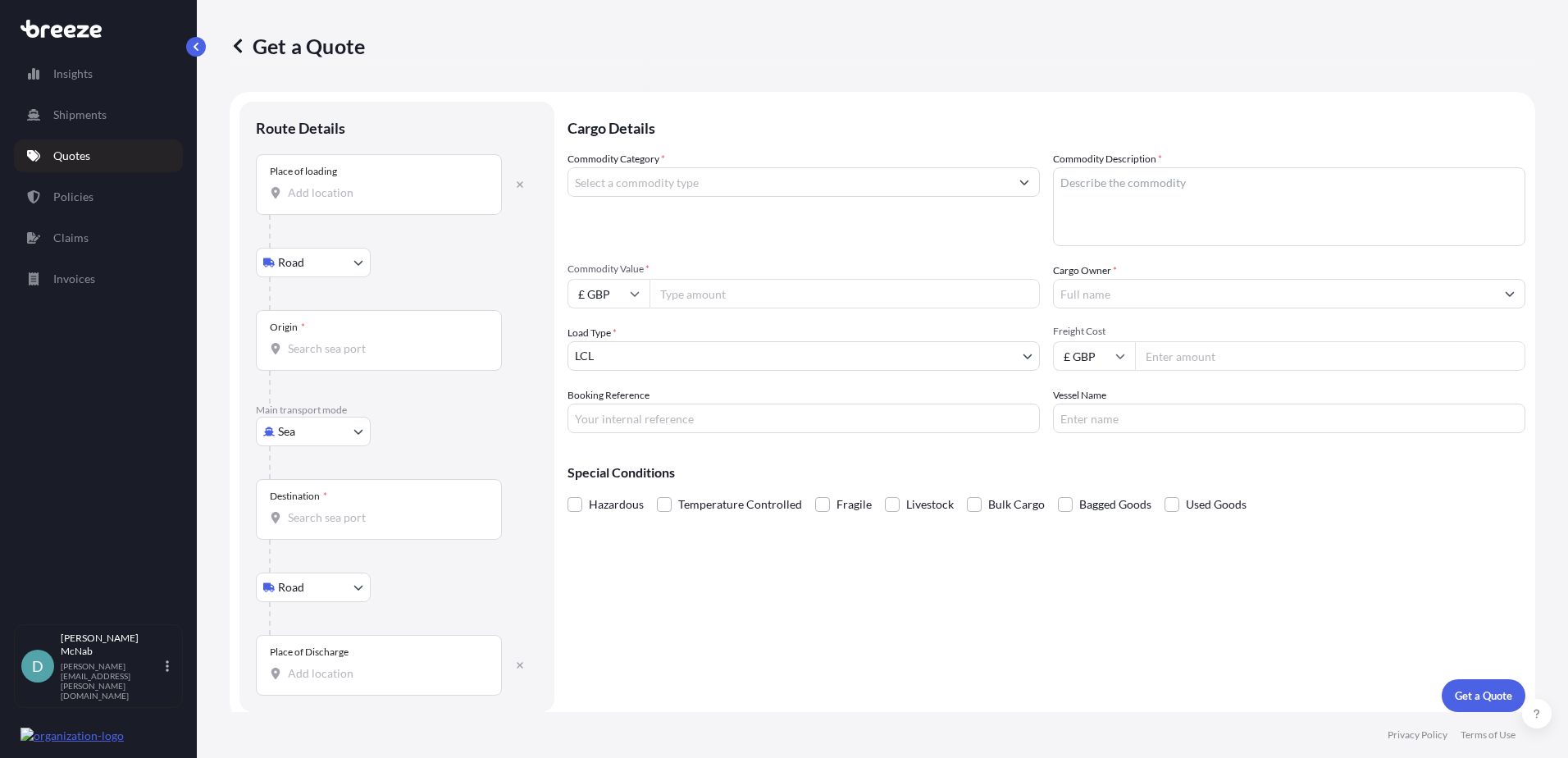
click at [318, 189] on input "Place of loading" at bounding box center [384, 193] width 193 height 17
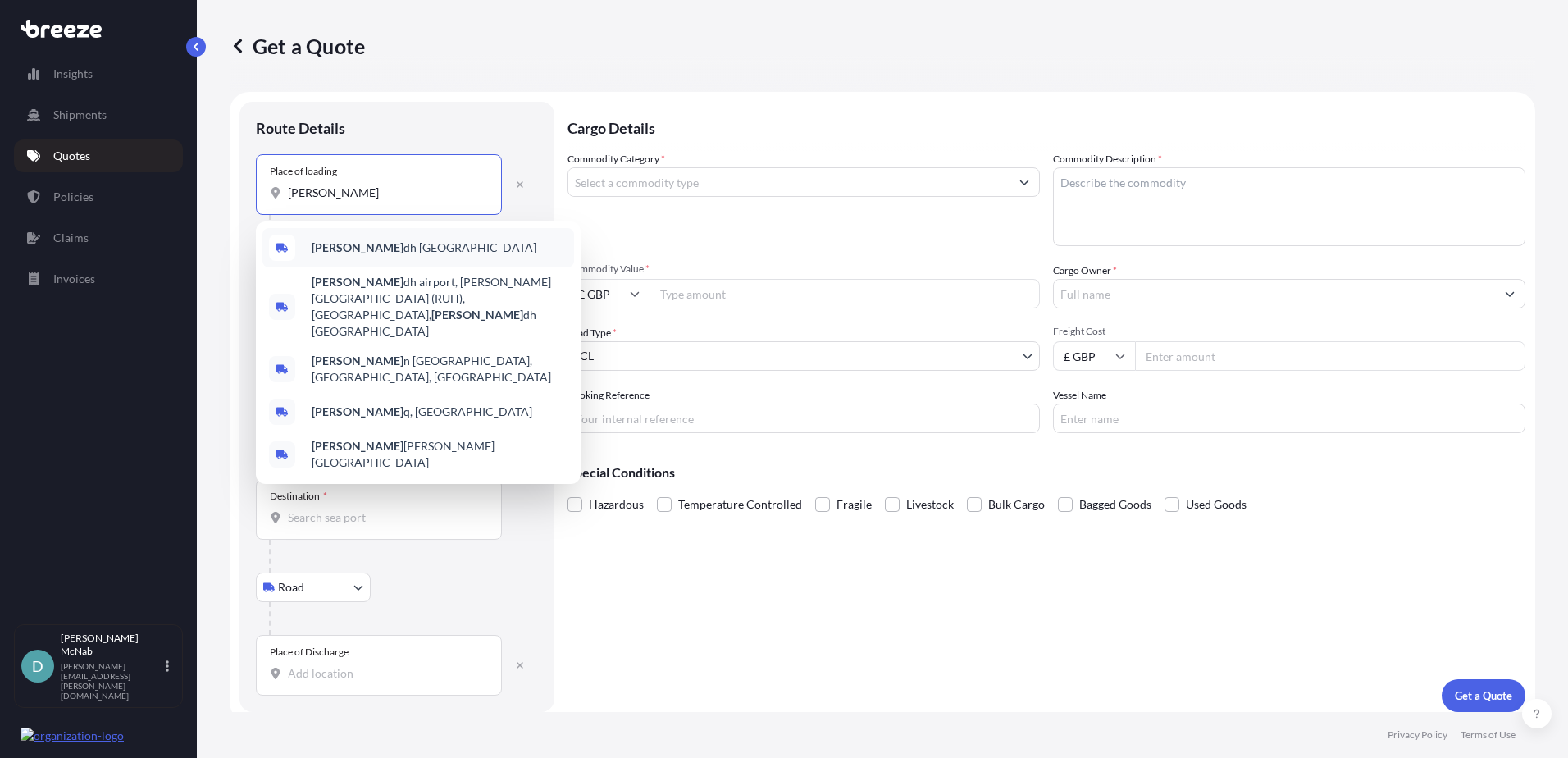
click at [353, 248] on span "[PERSON_NAME] dh [GEOGRAPHIC_DATA]" at bounding box center [424, 248] width 225 height 17
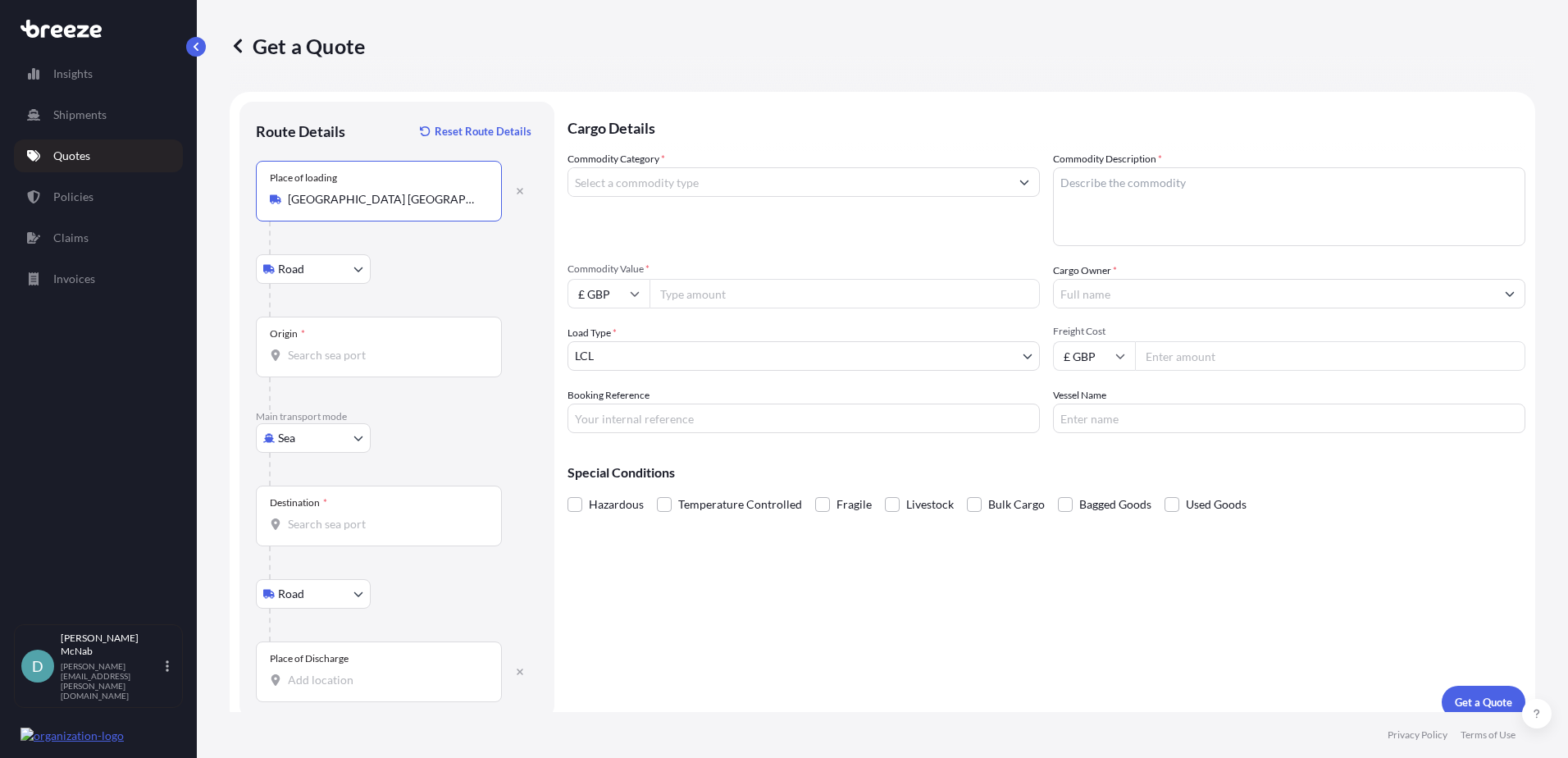
type input "[GEOGRAPHIC_DATA] [GEOGRAPHIC_DATA]"
click at [314, 271] on body "0 options available. 5 options available. Insights Shipments Quotes Policies Cl…" at bounding box center [784, 379] width 1568 height 758
click at [354, 357] on input "Origin *" at bounding box center [384, 356] width 193 height 17
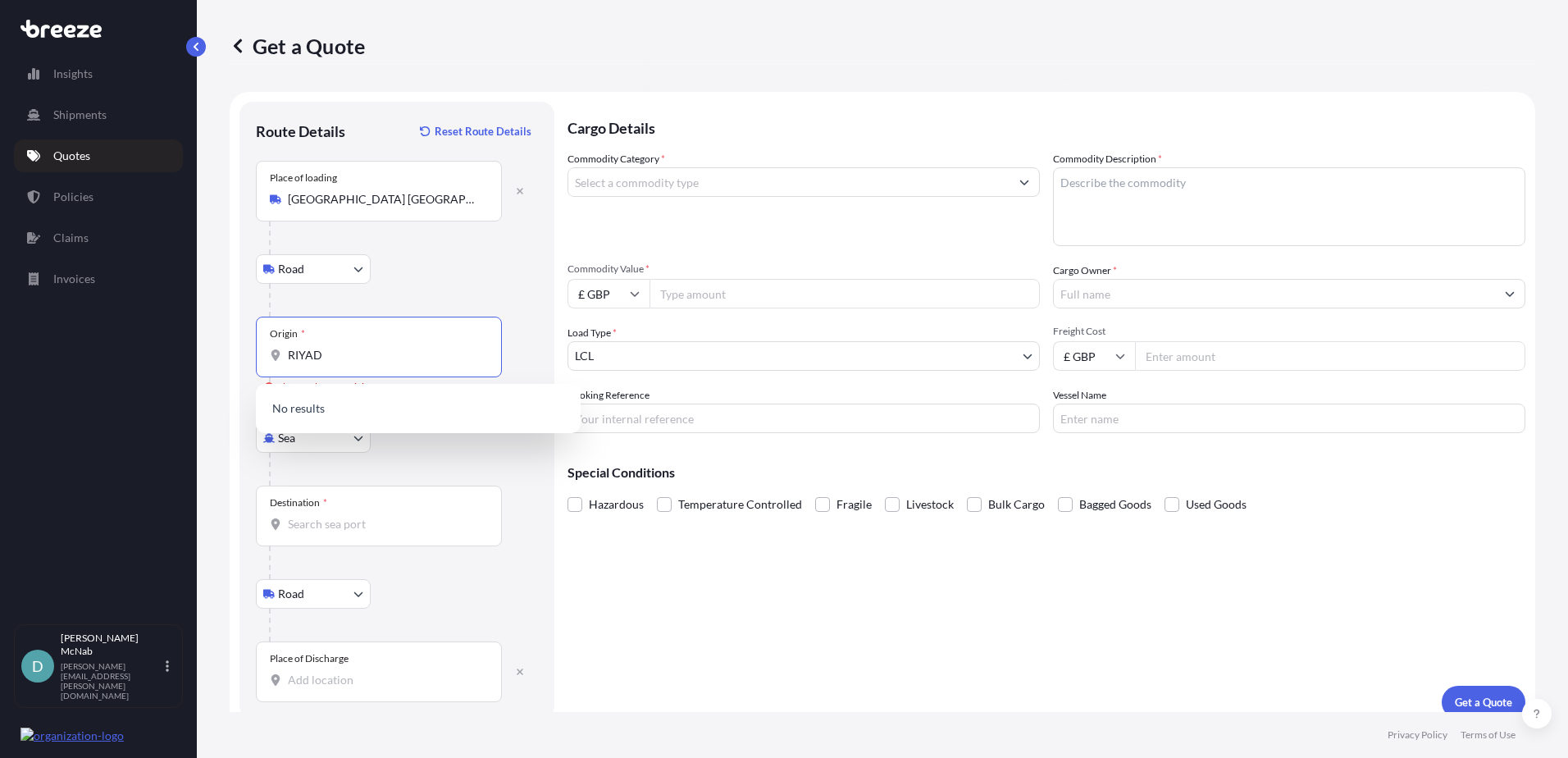
drag, startPoint x: 348, startPoint y: 347, endPoint x: 292, endPoint y: 347, distance: 56.0
click at [292, 347] on input "RIYAD" at bounding box center [384, 356] width 193 height 17
type input "R"
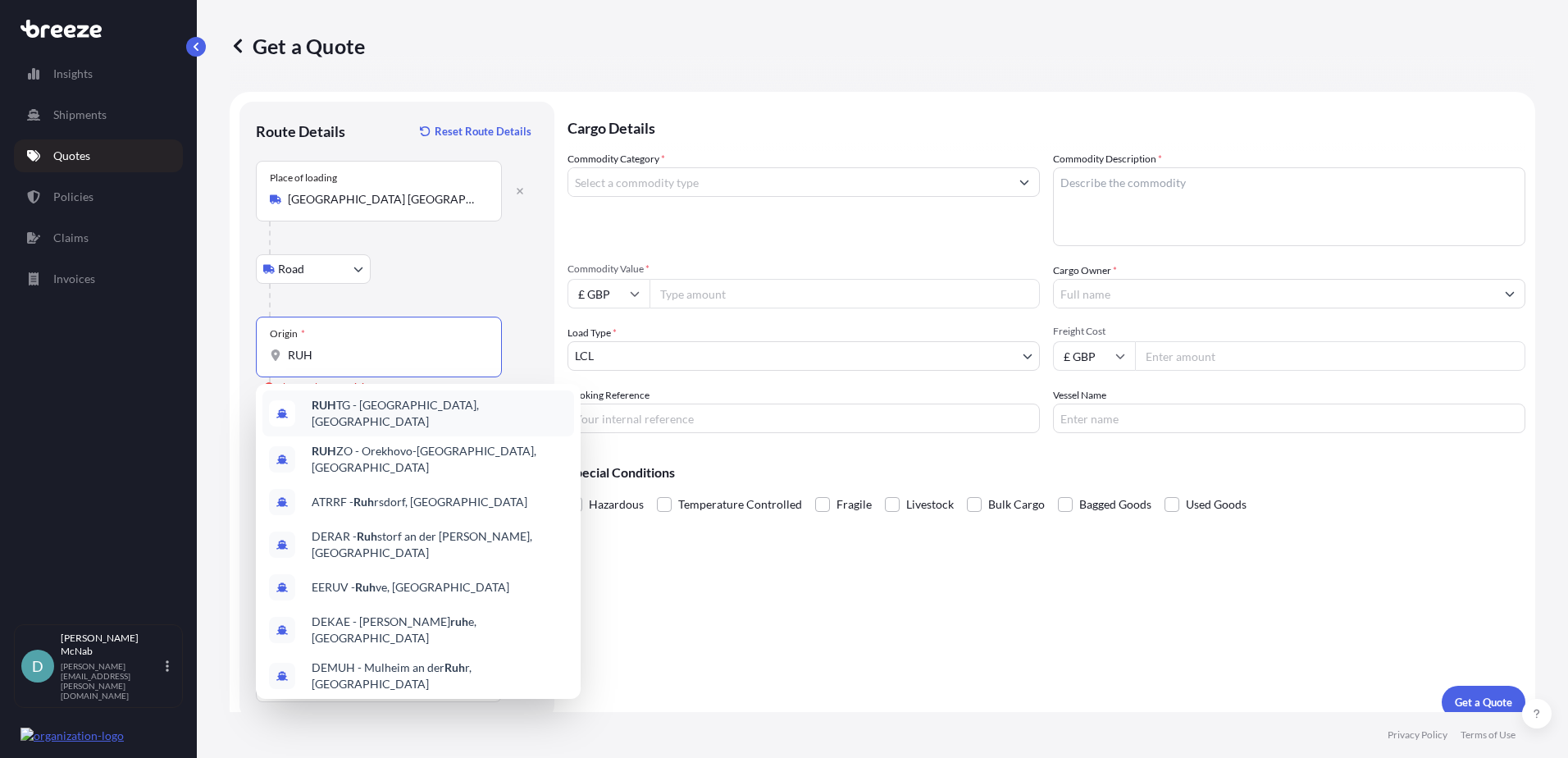
type input "RUH"
click at [427, 256] on div "Road Road Rail" at bounding box center [396, 269] width 282 height 29
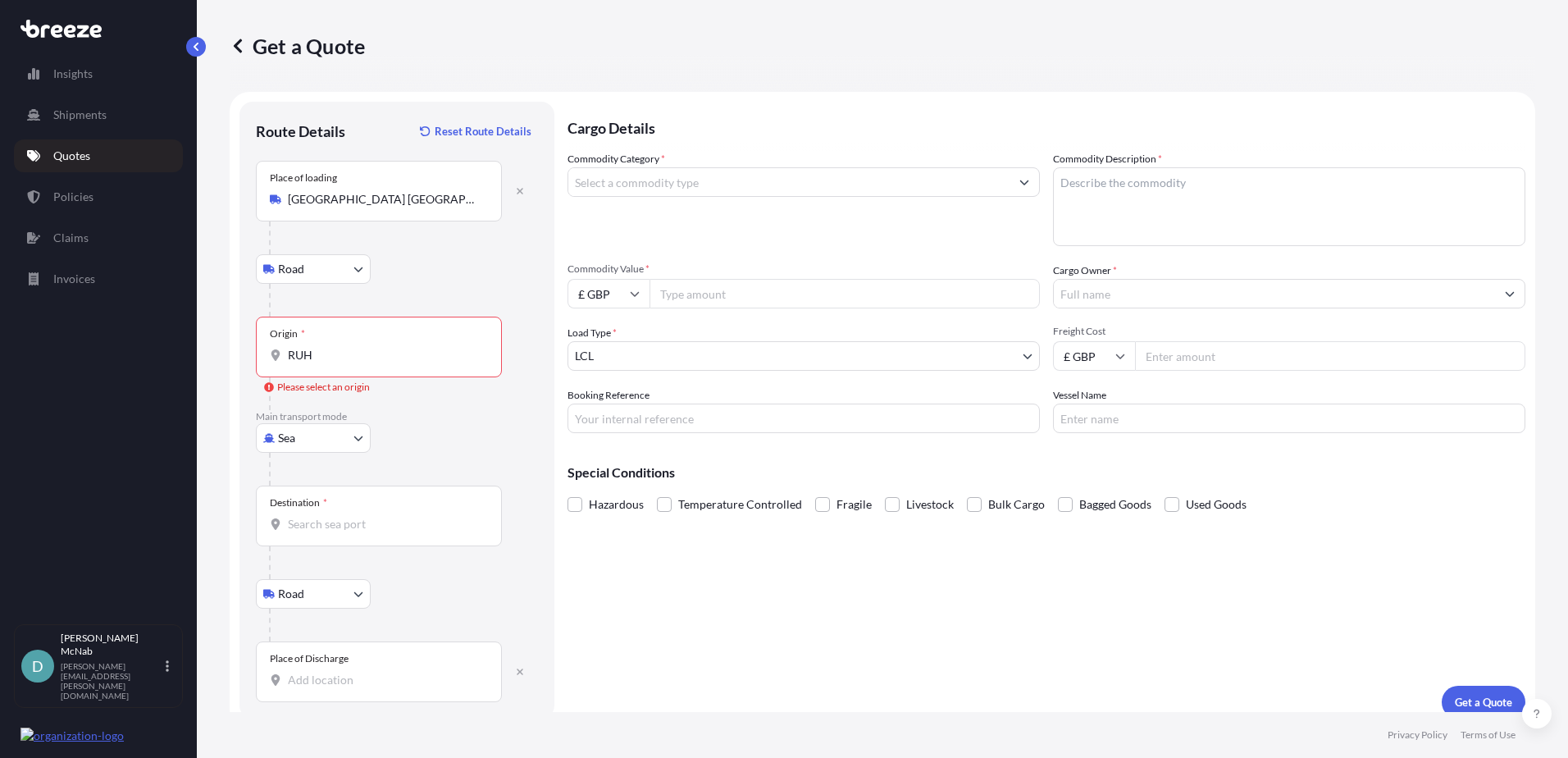
click at [317, 451] on body "7 options available. Insights Shipments Quotes Policies Claims Invoices D [PERS…" at bounding box center [784, 379] width 1568 height 758
click at [319, 518] on div "Air" at bounding box center [314, 510] width 102 height 29
select select "Air"
click at [324, 354] on input "Origin *" at bounding box center [384, 356] width 193 height 17
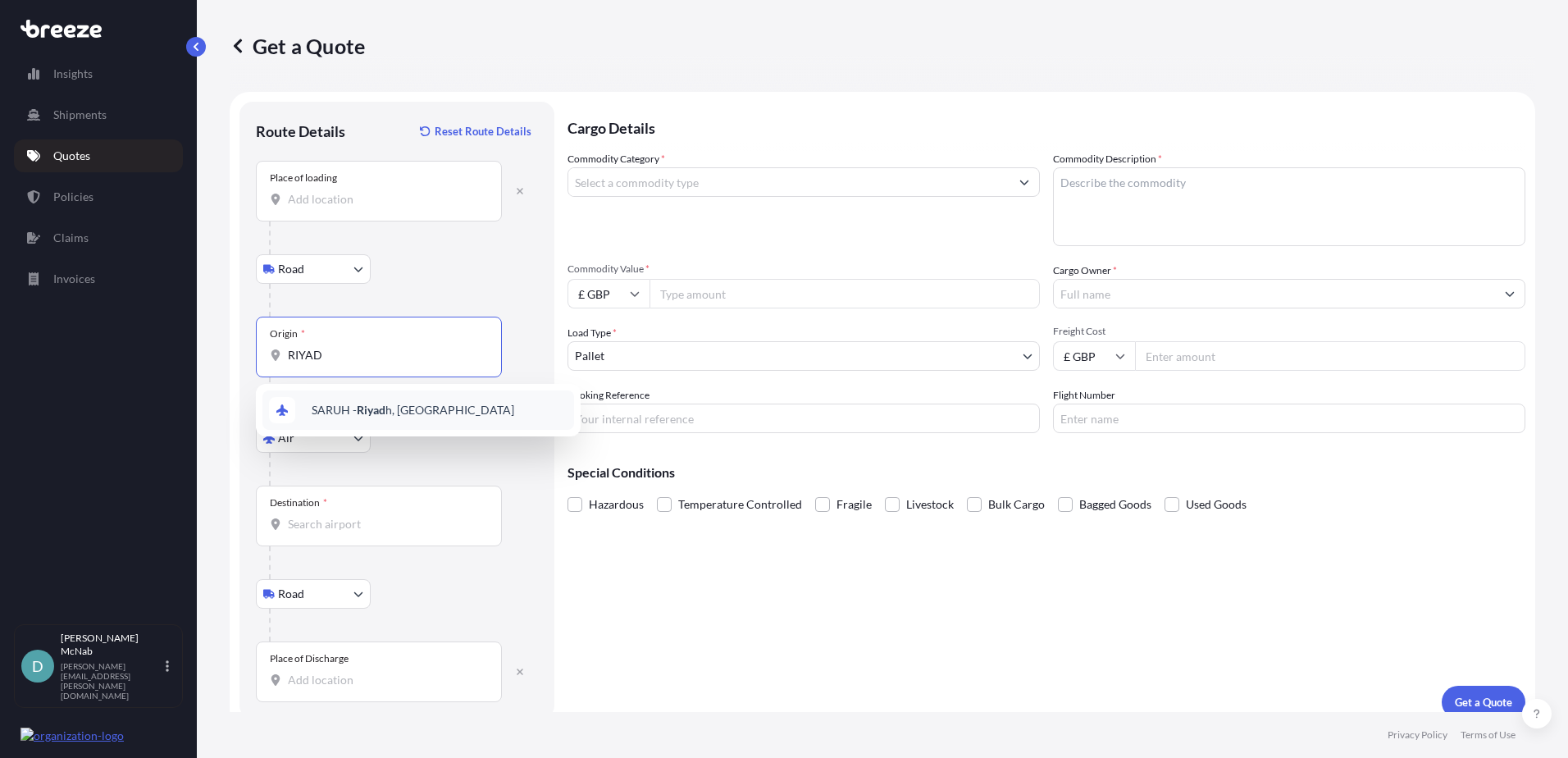
click at [384, 417] on span "SARUH - Riyad h, [GEOGRAPHIC_DATA]" at bounding box center [413, 410] width 202 height 17
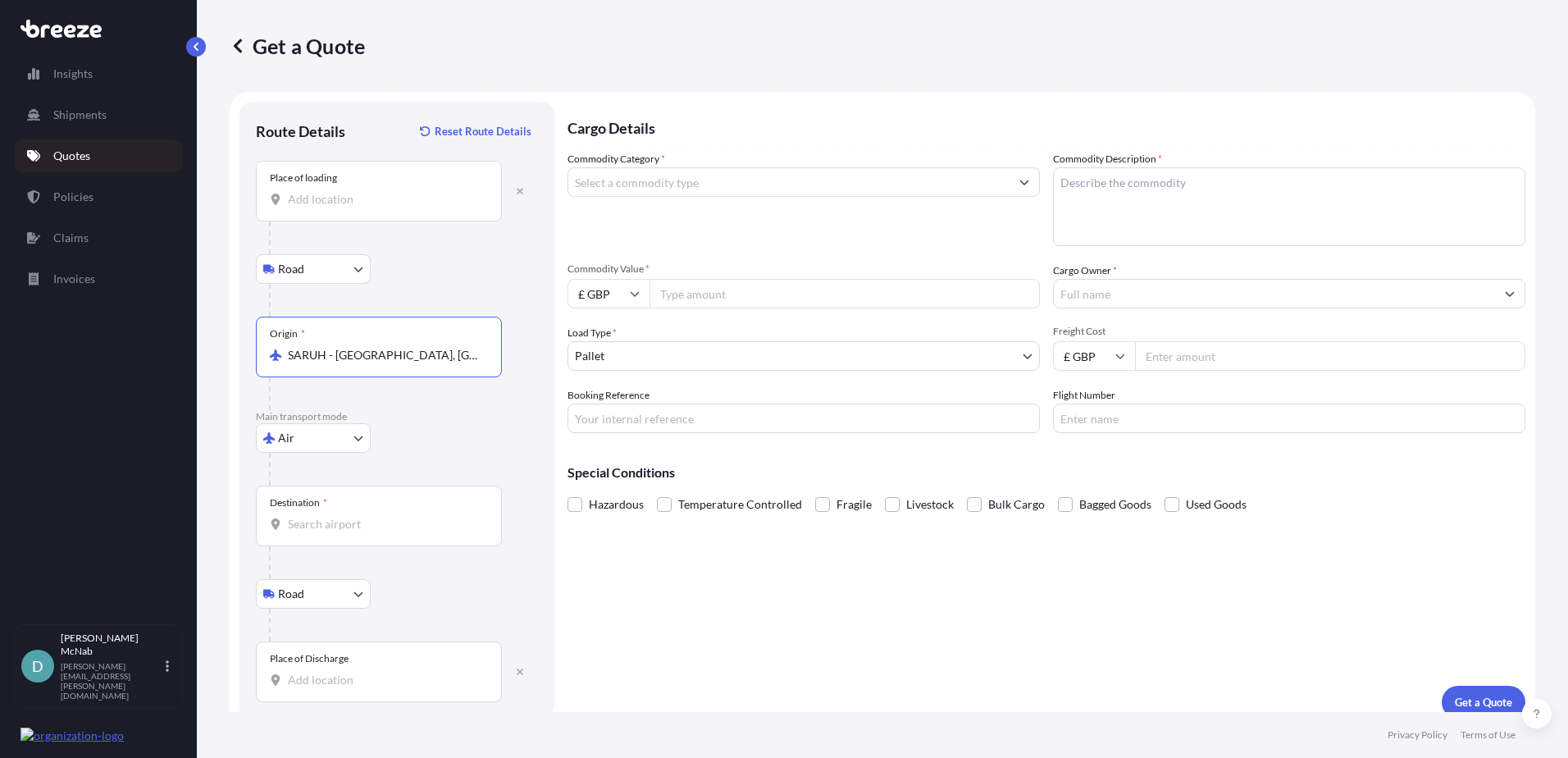
type input "SARUH - [GEOGRAPHIC_DATA], [GEOGRAPHIC_DATA]"
click at [325, 515] on div "Destination *" at bounding box center [379, 515] width 246 height 61
click at [325, 516] on input "Destination *" at bounding box center [384, 525] width 193 height 17
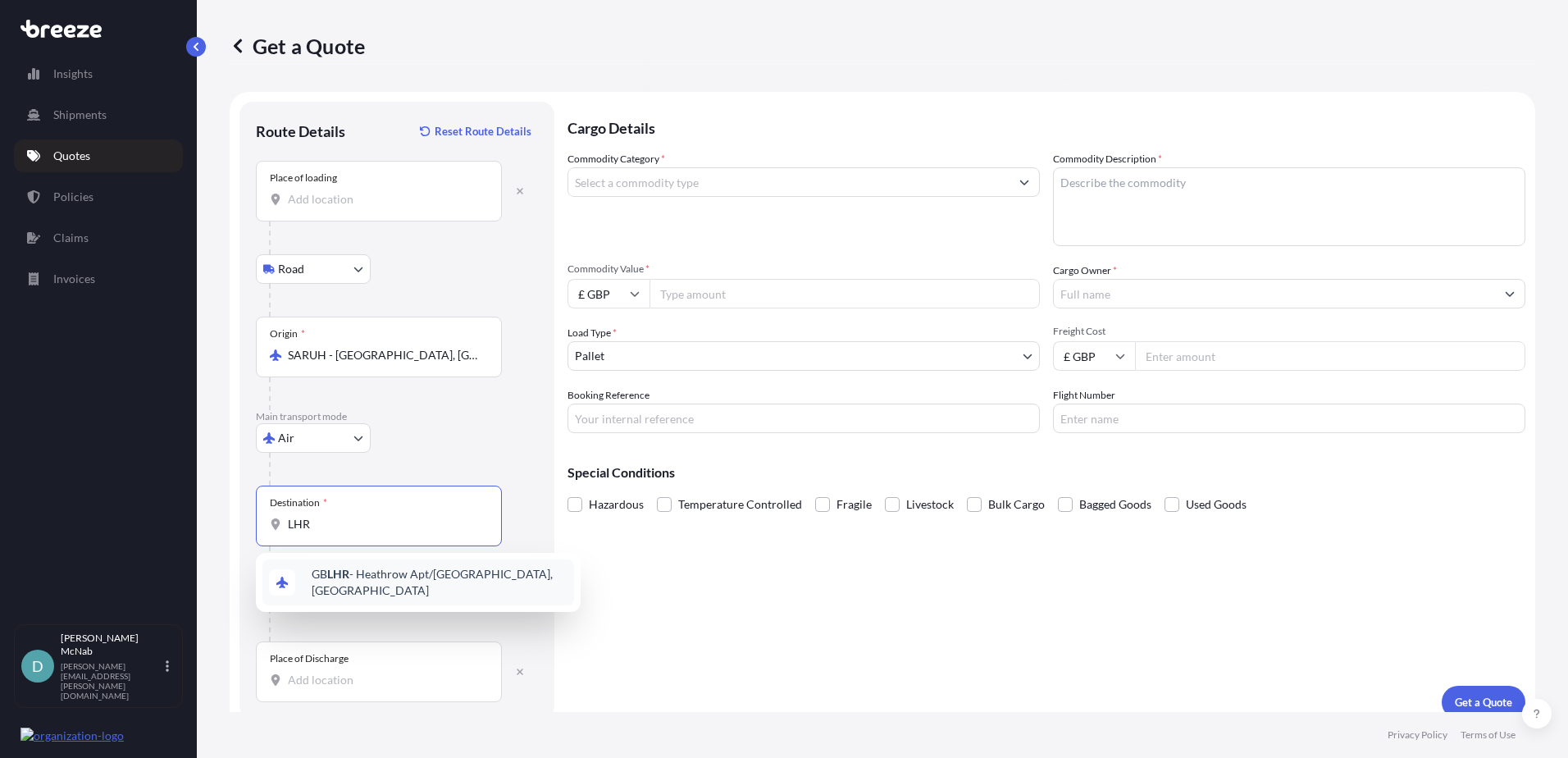
click at [338, 569] on div "GB LHR - Heathrow Apt/[GEOGRAPHIC_DATA], [GEOGRAPHIC_DATA]" at bounding box center [418, 582] width 312 height 46
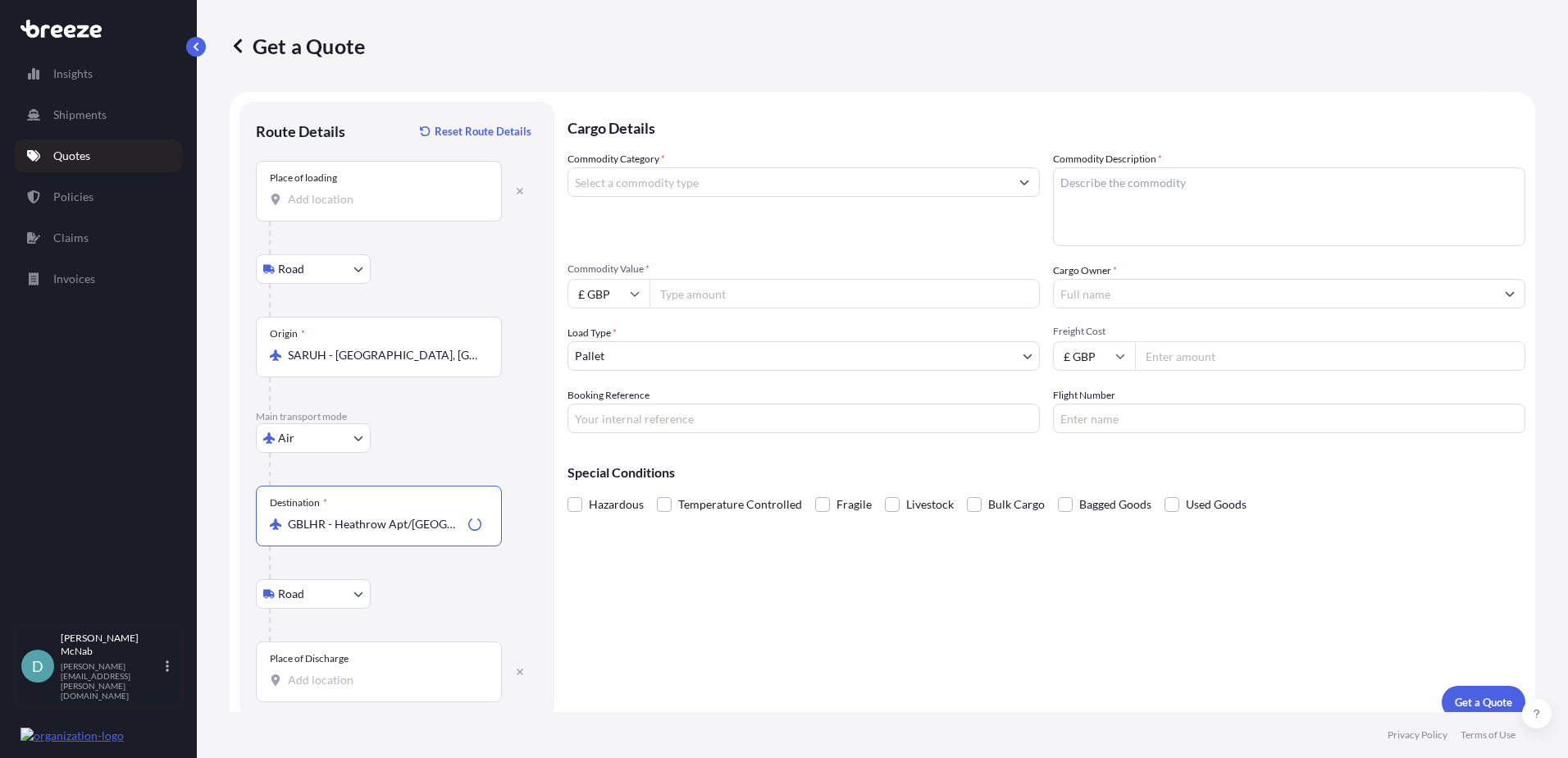
type input "GBLHR - Heathrow Apt/[GEOGRAPHIC_DATA], [GEOGRAPHIC_DATA]"
click at [328, 684] on input "Place of Discharge" at bounding box center [384, 680] width 193 height 17
type input "[GEOGRAPHIC_DATA] W2 1AS, [GEOGRAPHIC_DATA]"
click at [656, 192] on input "Commodity Category *" at bounding box center [788, 182] width 441 height 29
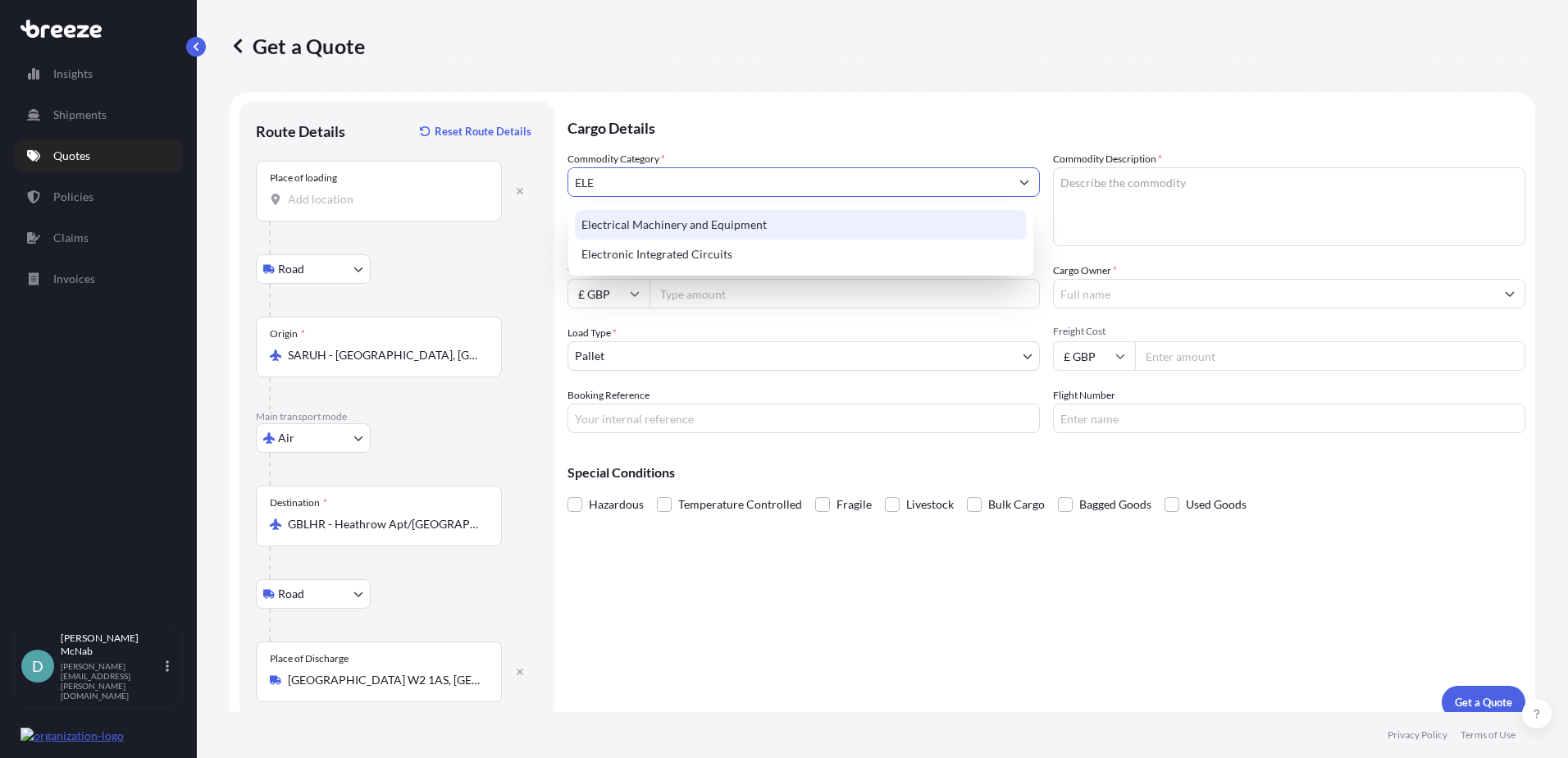
click at [660, 228] on div "Electrical Machinery and Equipment" at bounding box center [800, 224] width 452 height 29
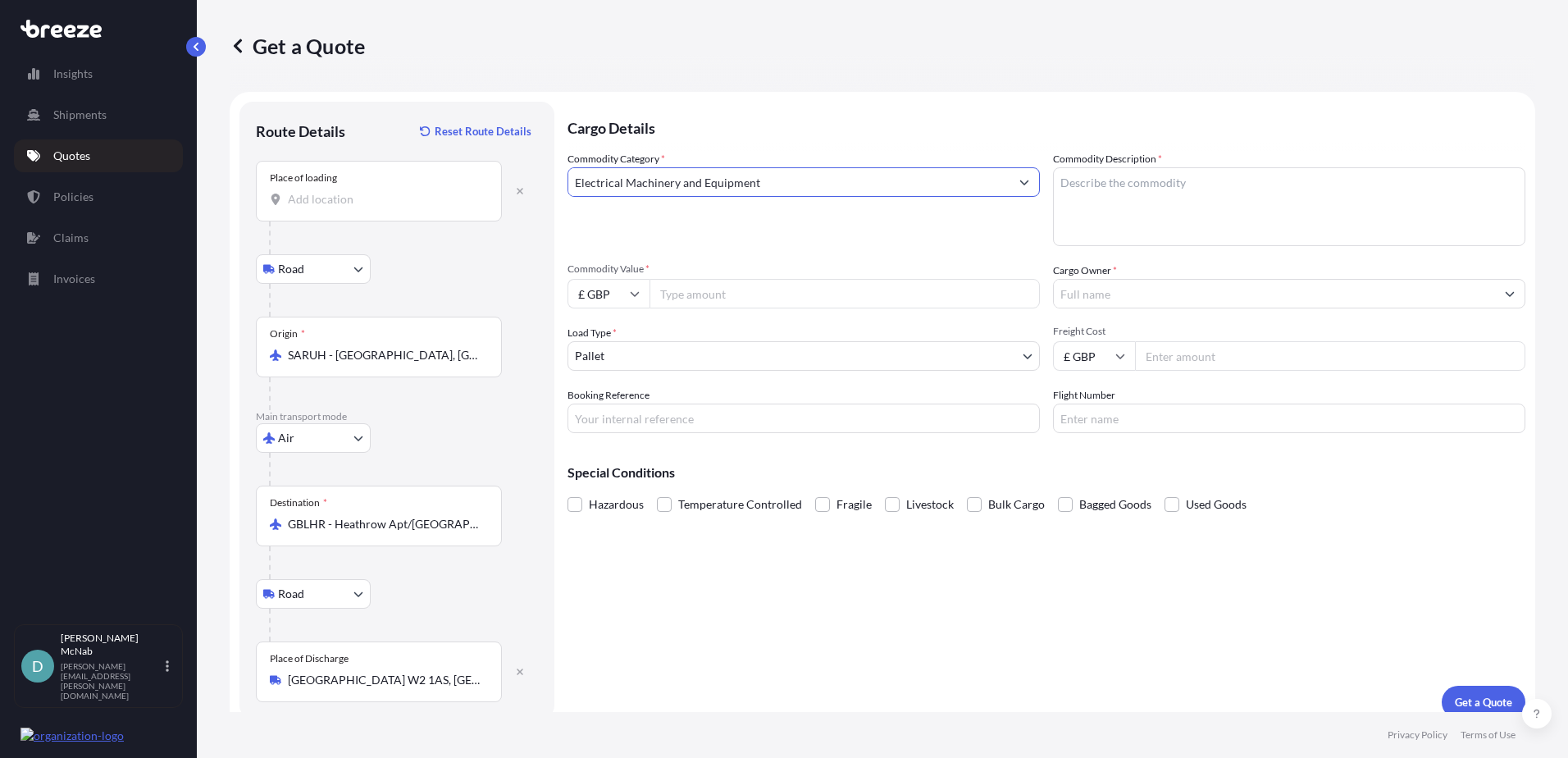
type input "Electrical Machinery and Equipment"
click at [1158, 186] on textarea "Commodity Description *" at bounding box center [1289, 207] width 472 height 79
type textarea "ROBOT"
click at [697, 293] on input "Commodity Value *" at bounding box center [845, 293] width 391 height 29
type input "250000"
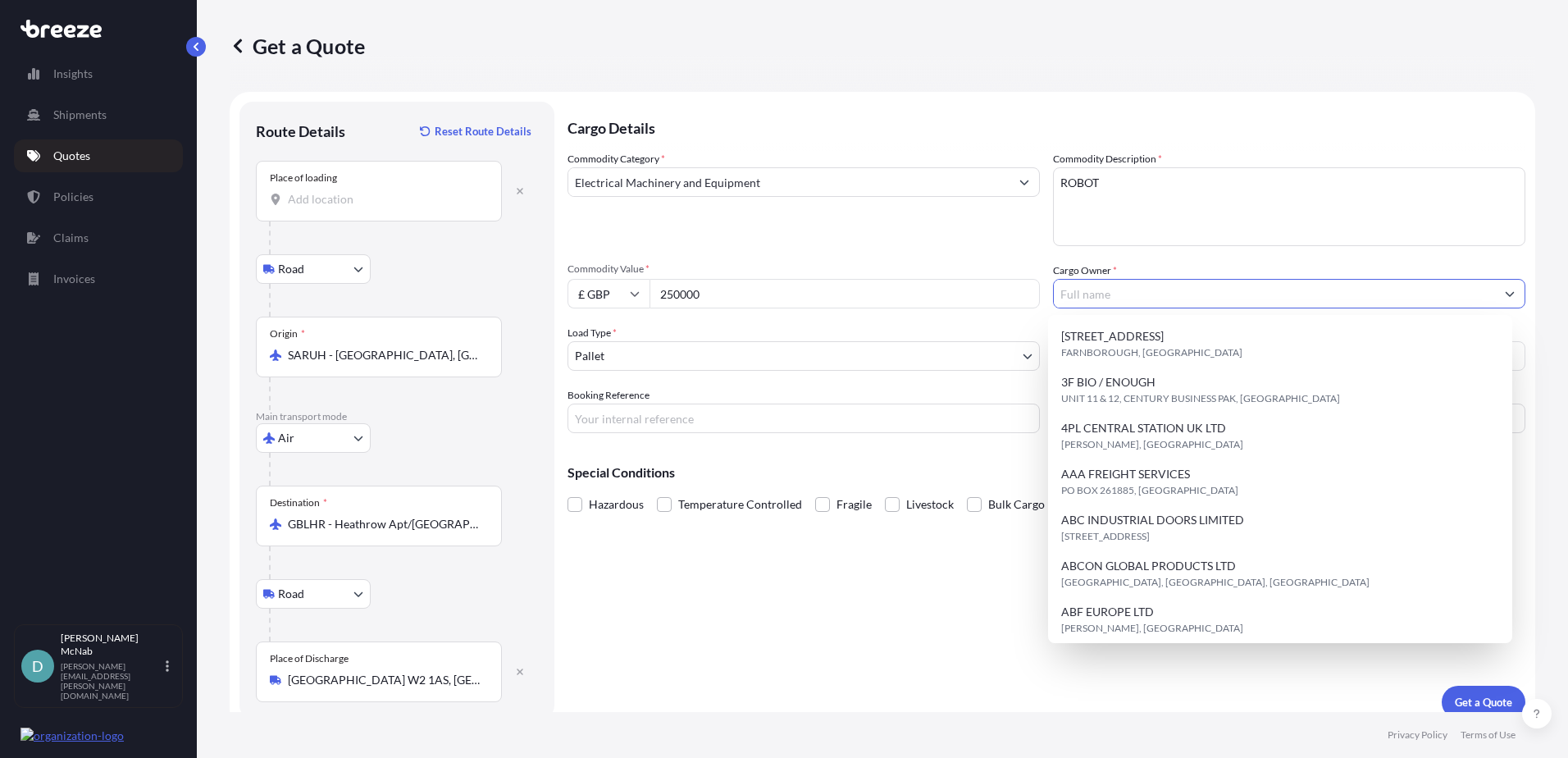
click at [1188, 294] on input "Cargo Owner *" at bounding box center [1274, 293] width 441 height 29
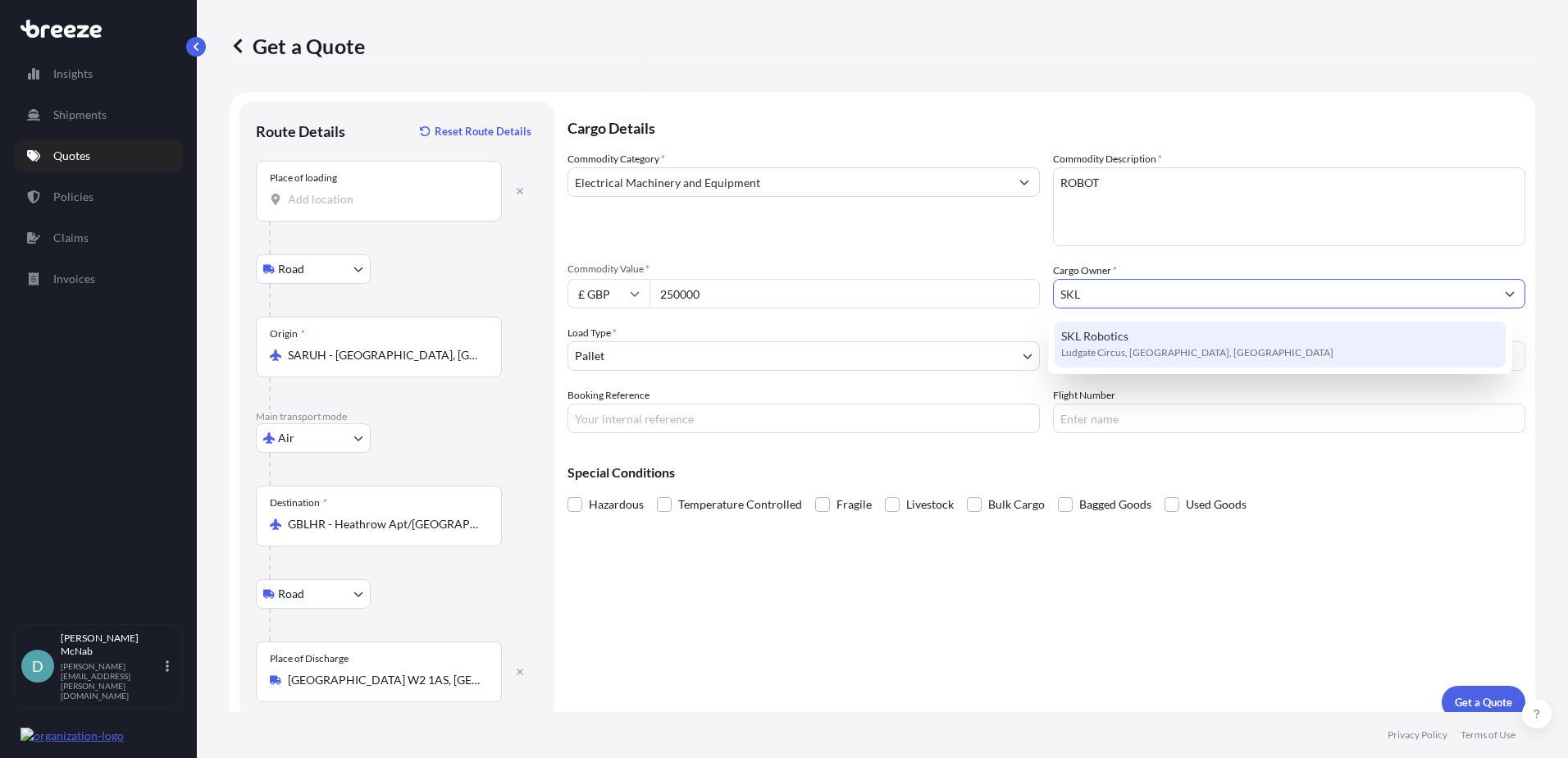
click at [1120, 337] on span "SKL Robotics" at bounding box center [1095, 336] width 67 height 17
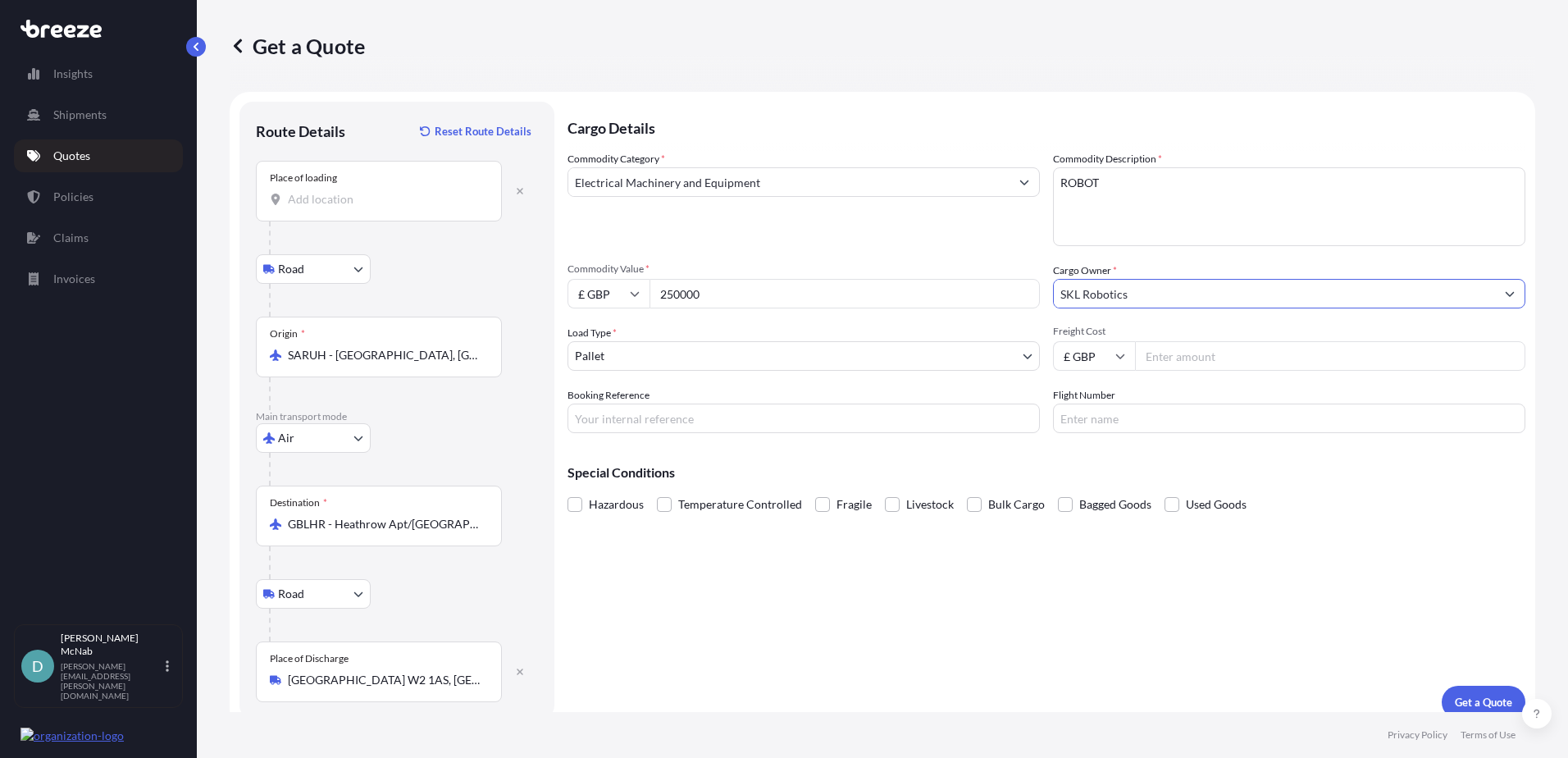
type input "SKL Robotics"
click at [1202, 369] on input "Freight Cost" at bounding box center [1330, 356] width 391 height 29
type input "10000"
click at [1173, 552] on div "Cargo Details Commodity Category * Electrical Machinery and Equipment Commodity…" at bounding box center [1045, 410] width 958 height 617
click at [1484, 706] on p "Get a Quote" at bounding box center [1483, 702] width 58 height 17
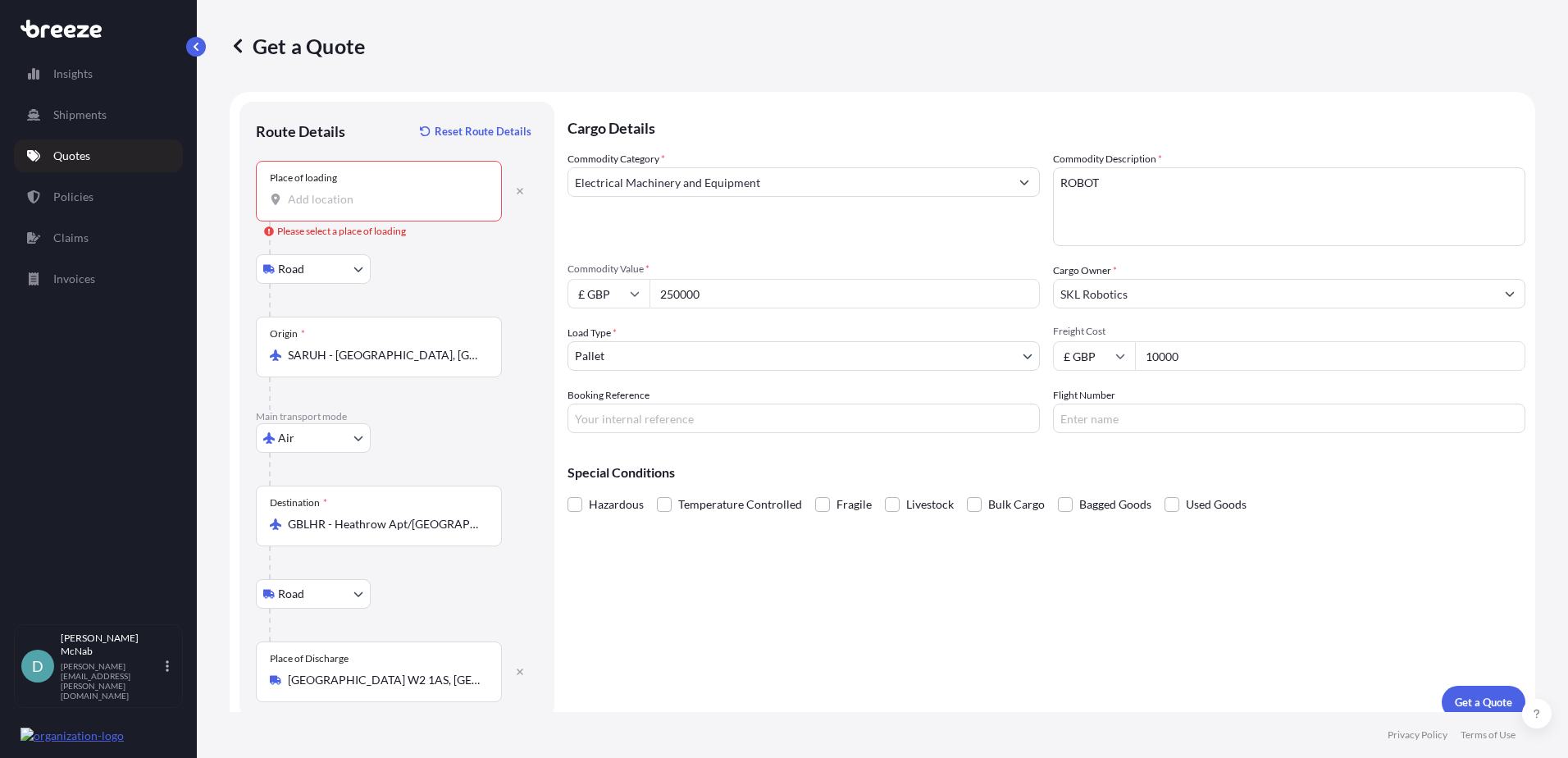
click at [360, 204] on input "Place of loading Please select a place of loading" at bounding box center [384, 199] width 193 height 17
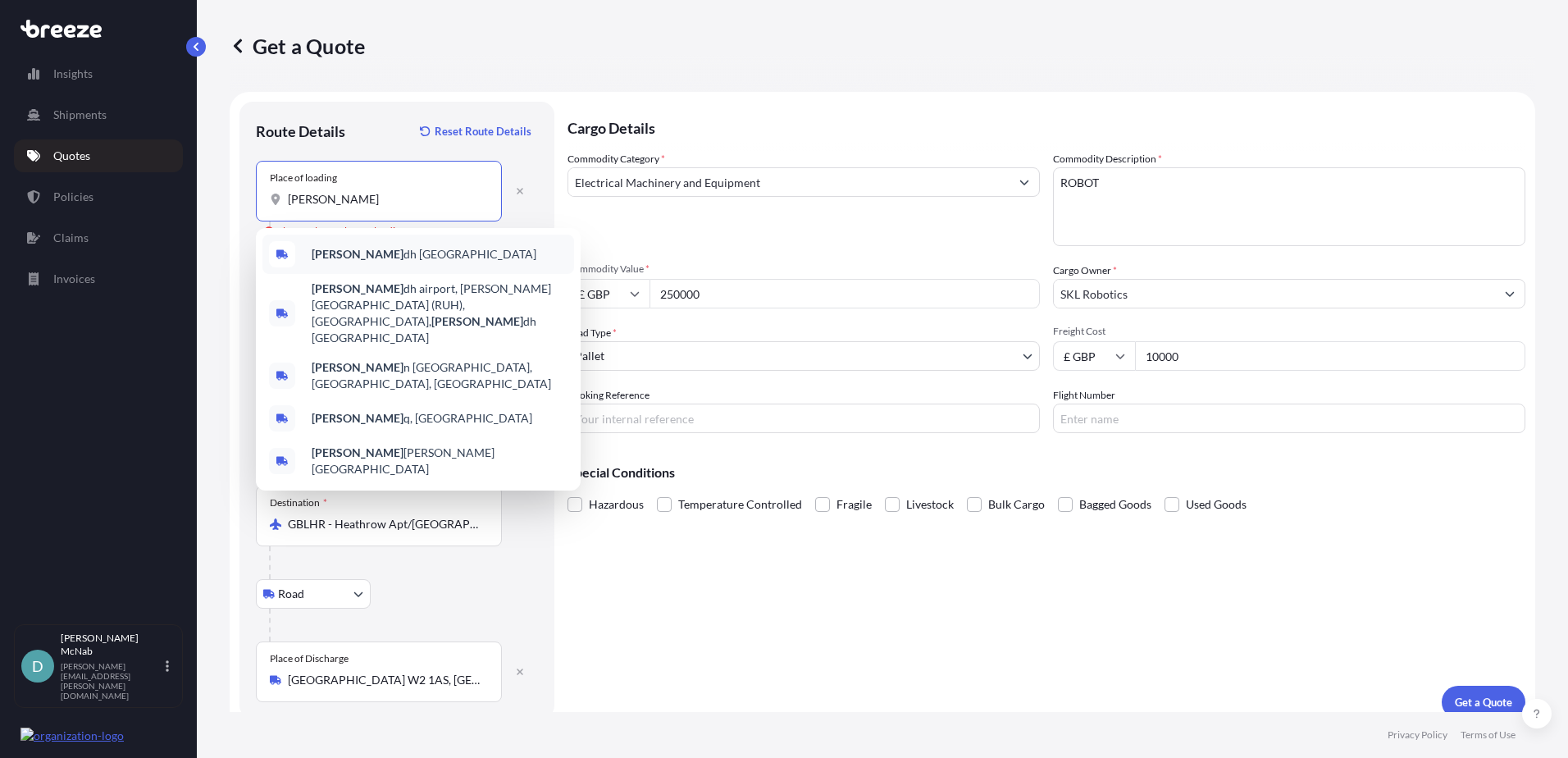
click at [364, 254] on span "[PERSON_NAME] dh [GEOGRAPHIC_DATA]" at bounding box center [424, 254] width 225 height 17
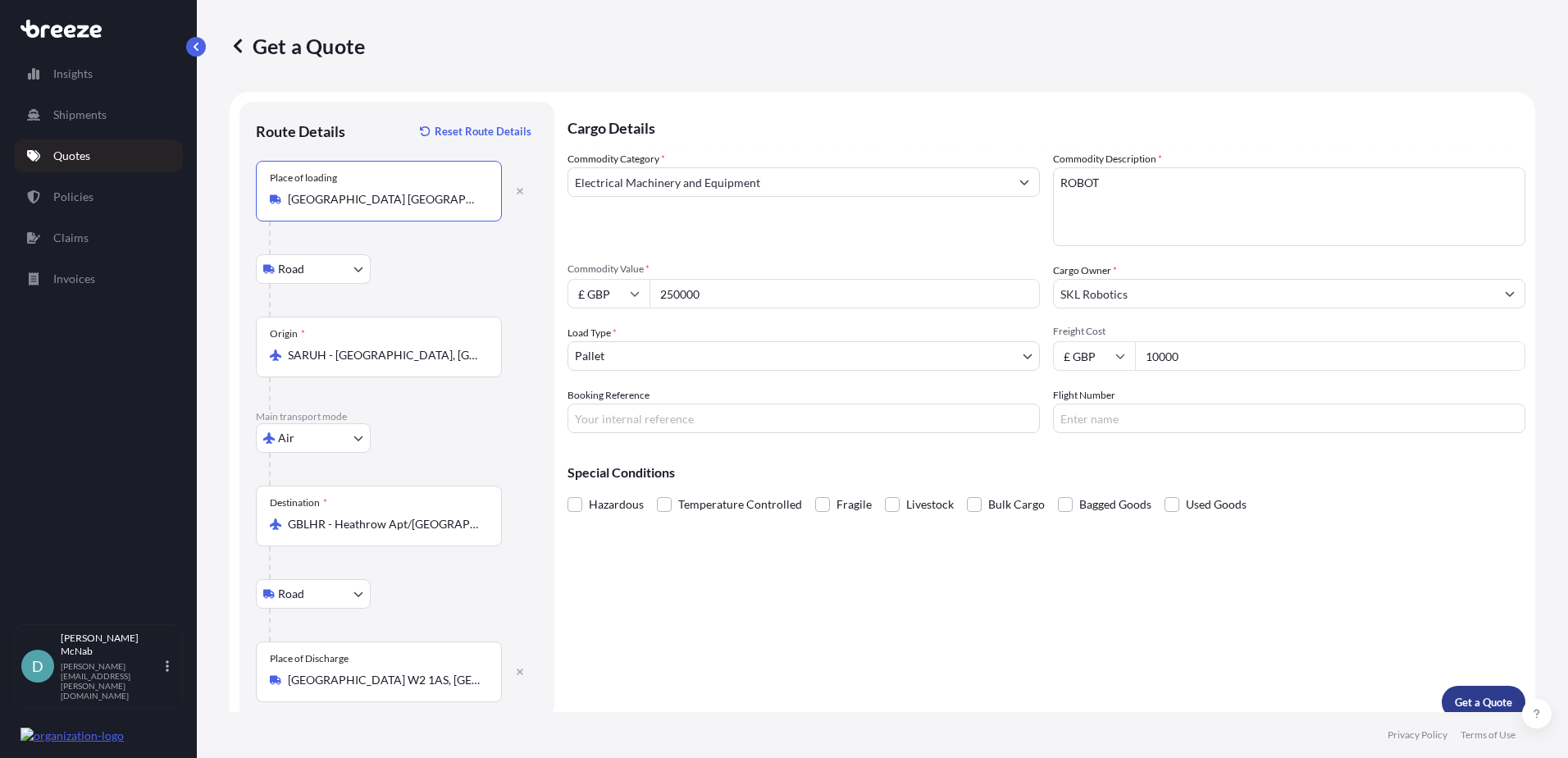
type input "[GEOGRAPHIC_DATA] [GEOGRAPHIC_DATA]"
click at [1484, 695] on p "Get a Quote" at bounding box center [1483, 702] width 58 height 17
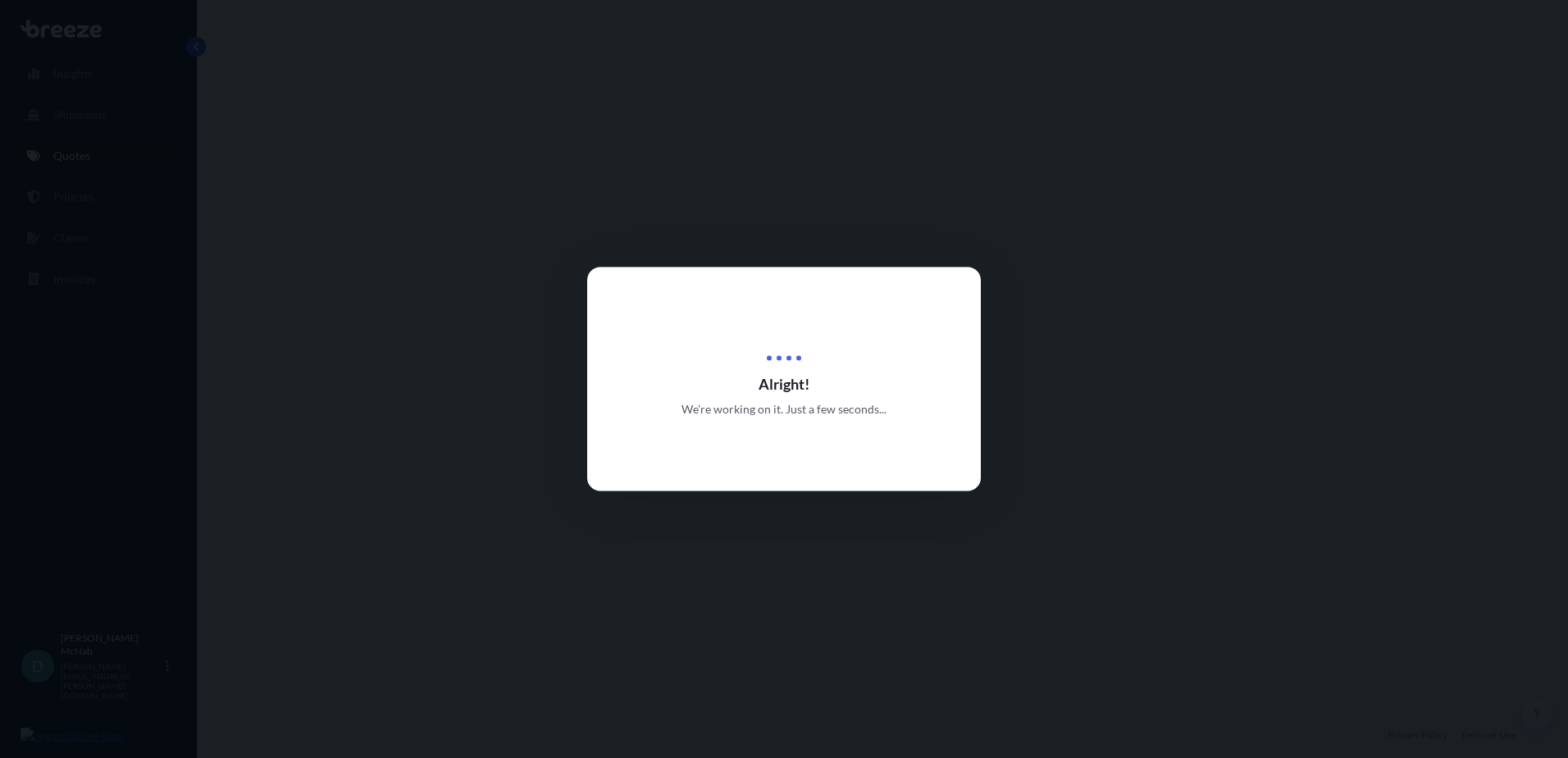
select select "Road"
select select "Air"
select select "Road"
select select "1"
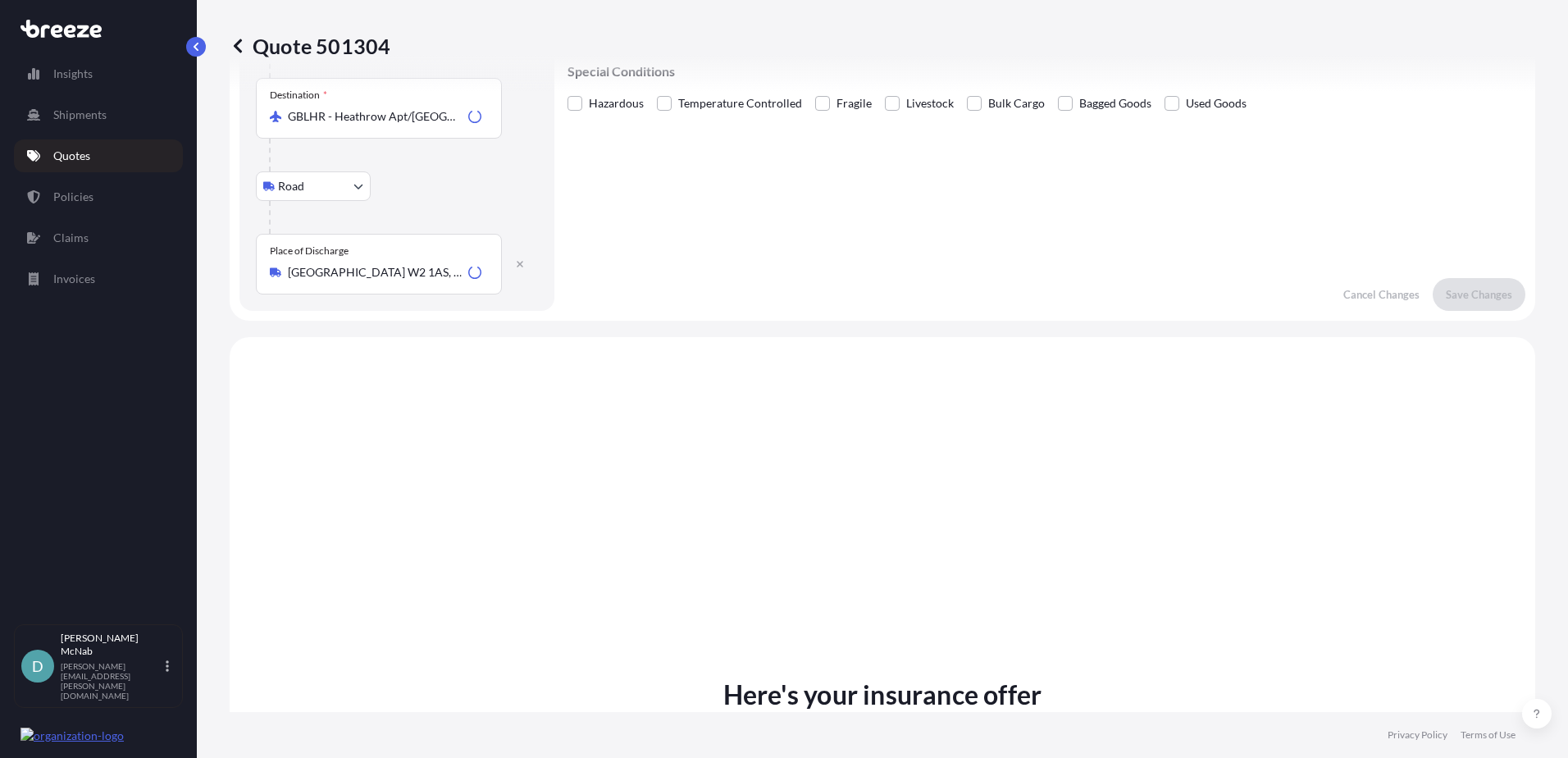
scroll to position [656, 0]
